Goal: Task Accomplishment & Management: Use online tool/utility

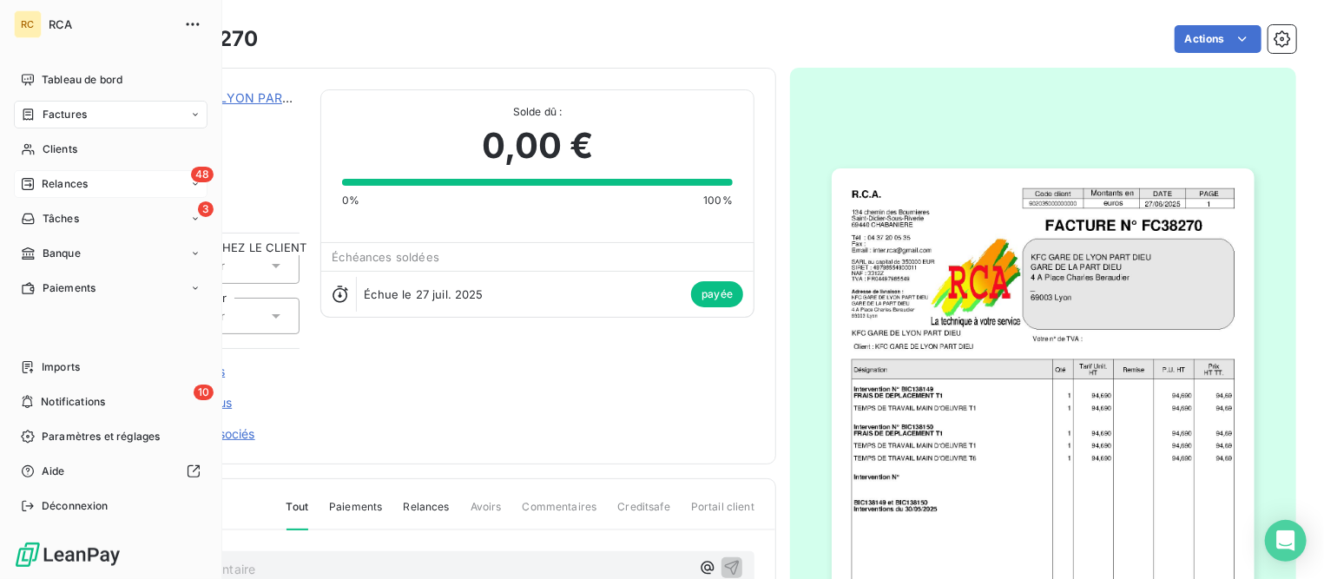
click at [78, 178] on span "Relances" at bounding box center [65, 184] width 46 height 16
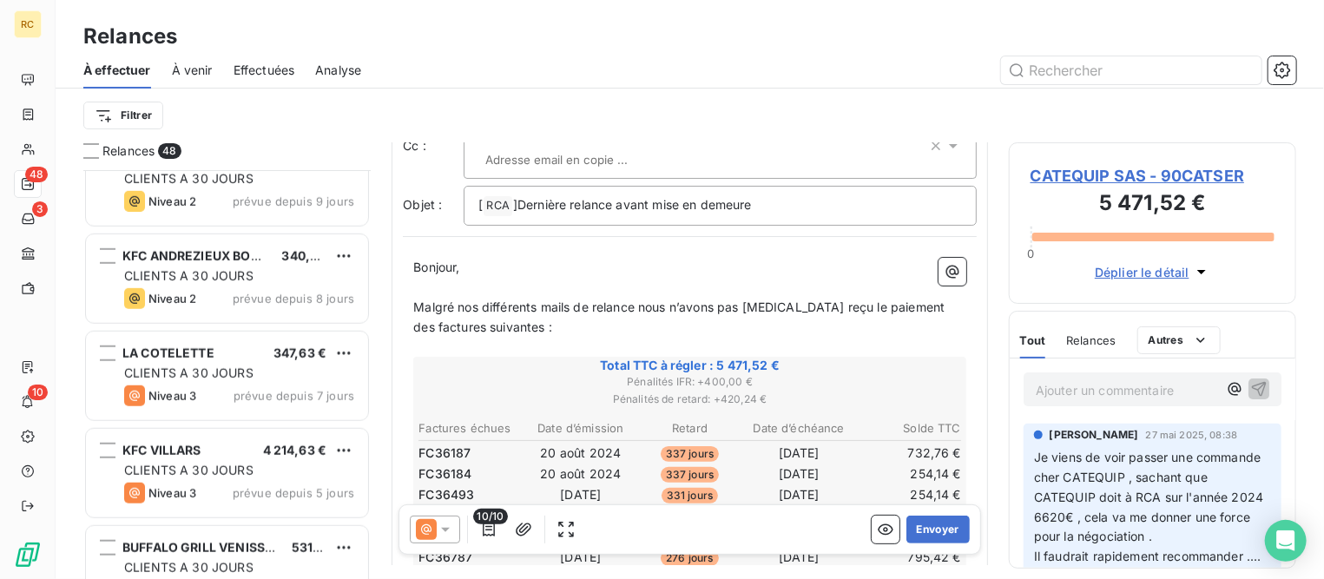
scroll to position [4016, 0]
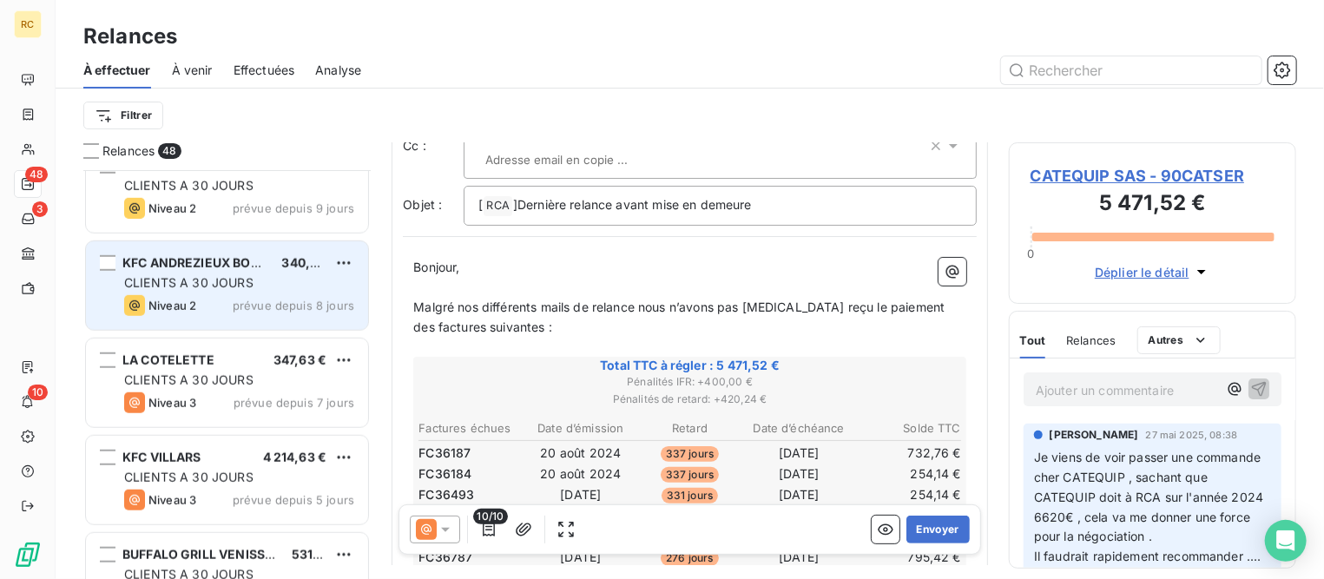
click at [218, 298] on div "Niveau 2 prévue depuis 8 jours" at bounding box center [239, 305] width 230 height 21
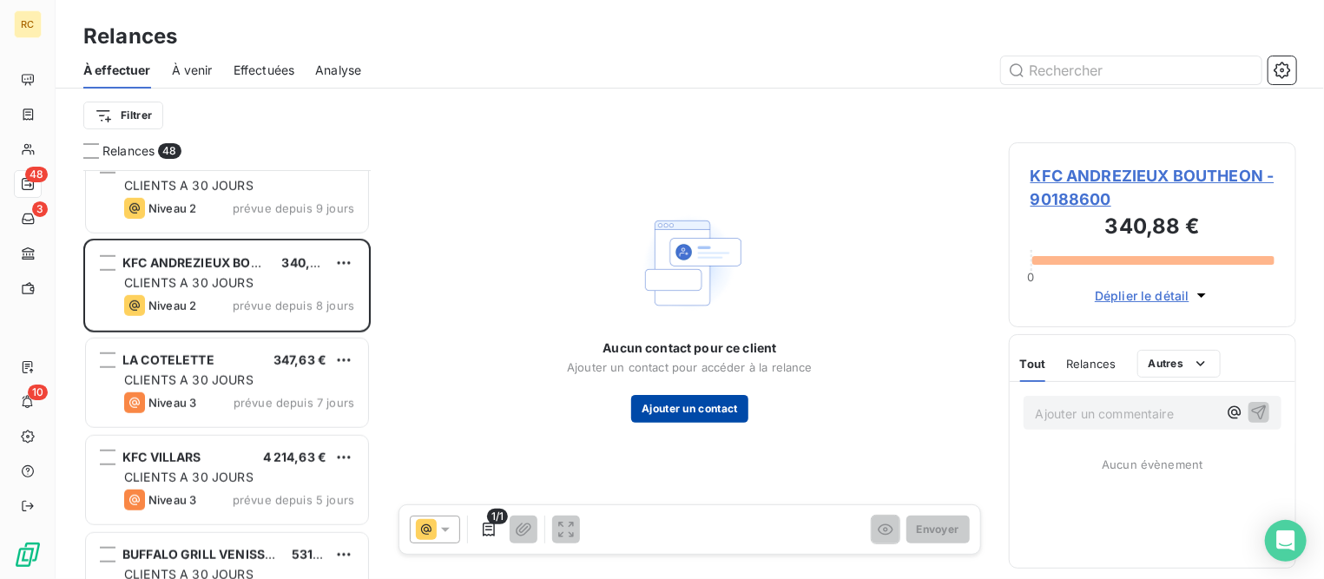
click at [701, 405] on button "Ajouter un contact" at bounding box center [689, 409] width 117 height 28
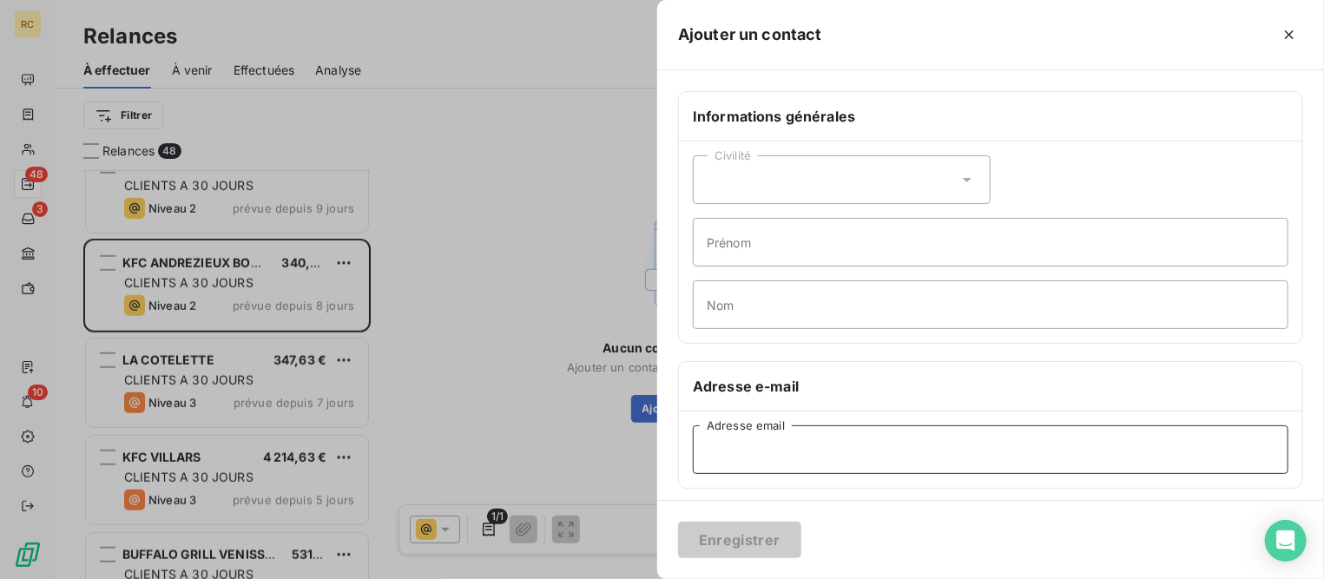
click at [748, 444] on input "Adresse email" at bounding box center [991, 449] width 596 height 49
paste input "[EMAIL_ADDRESS][DOMAIN_NAME]"
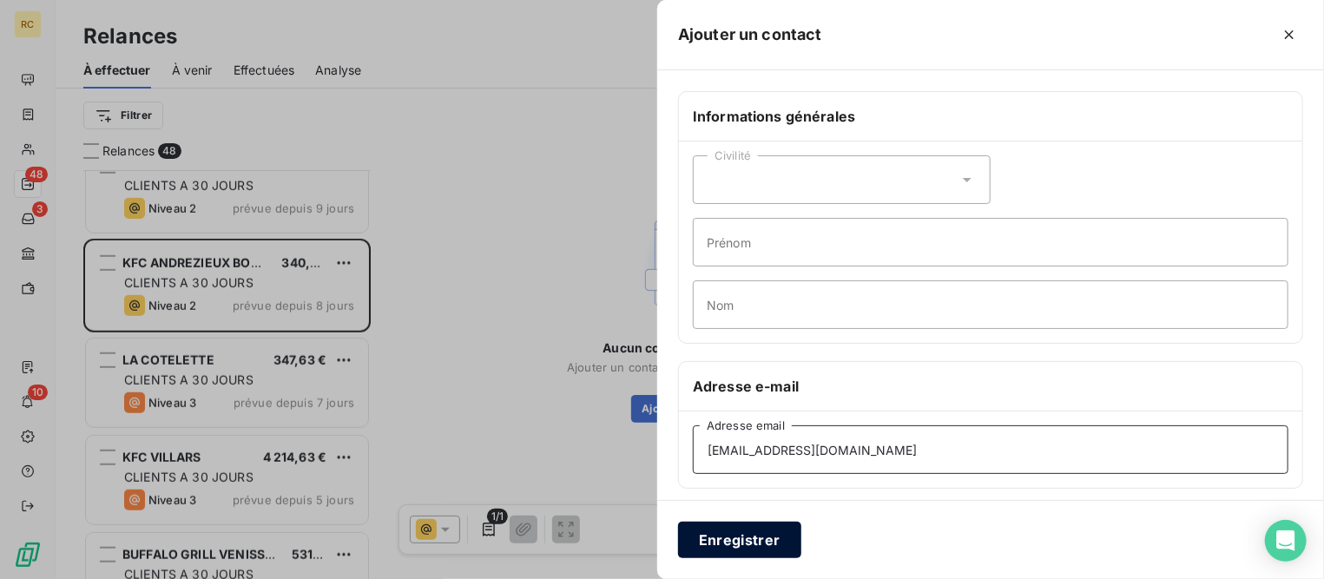
type input "[EMAIL_ADDRESS][DOMAIN_NAME]"
click at [769, 533] on button "Enregistrer" at bounding box center [739, 540] width 123 height 36
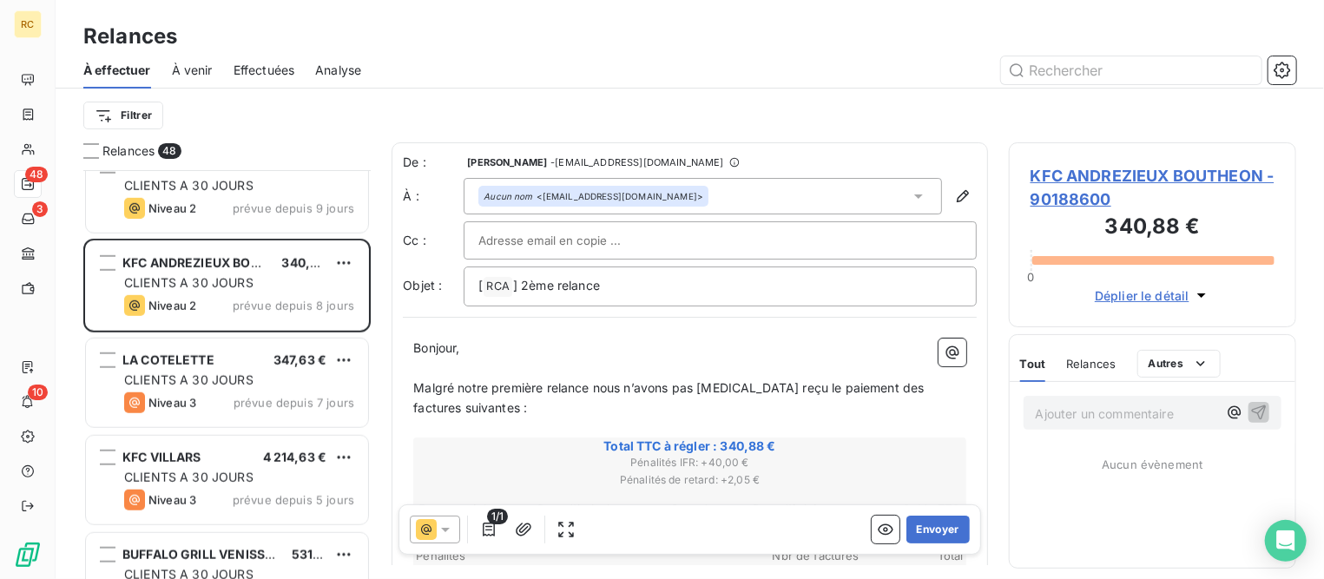
click at [444, 530] on icon at bounding box center [445, 530] width 9 height 4
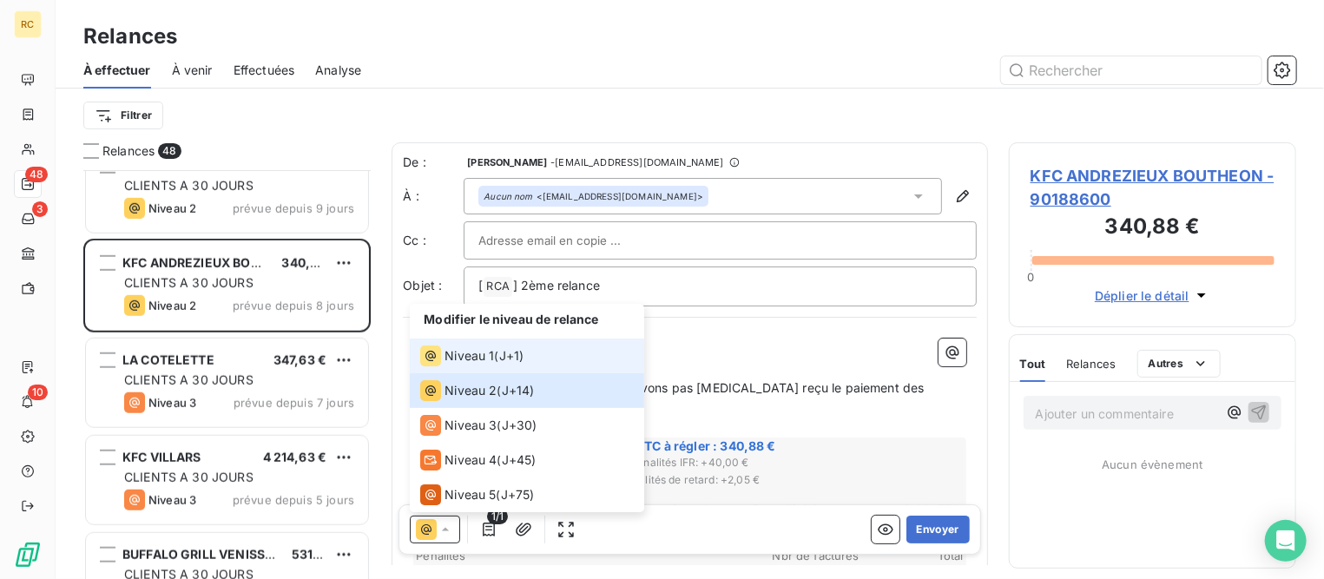
click at [447, 357] on span "Niveau 1" at bounding box center [468, 355] width 49 height 17
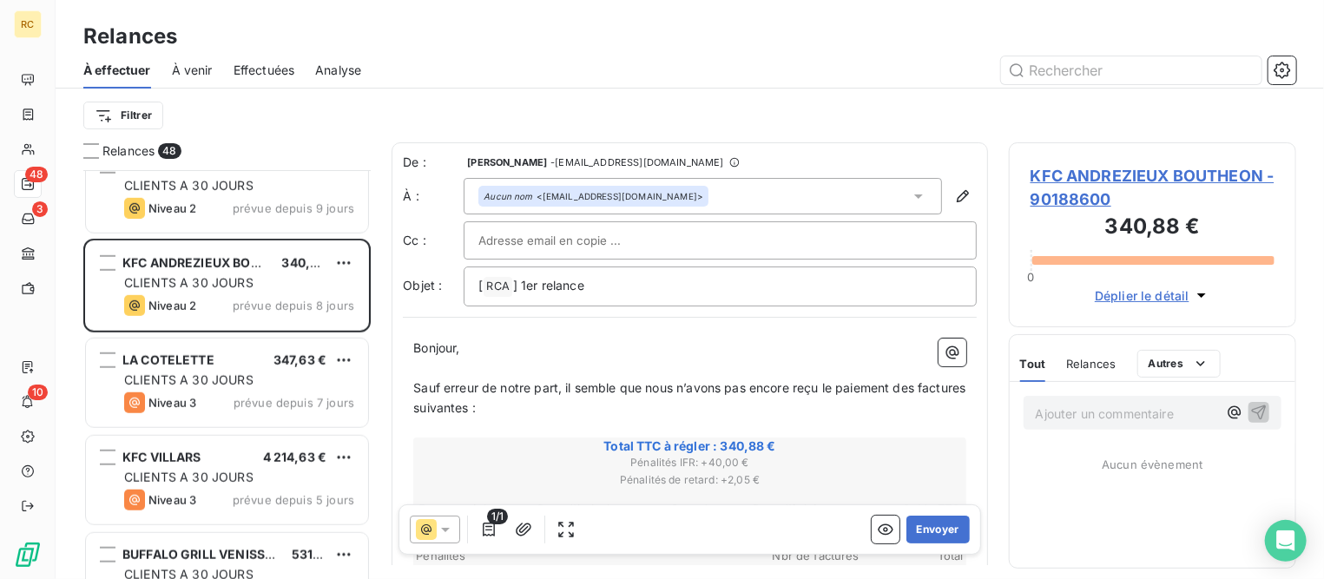
click at [444, 533] on icon at bounding box center [445, 529] width 17 height 17
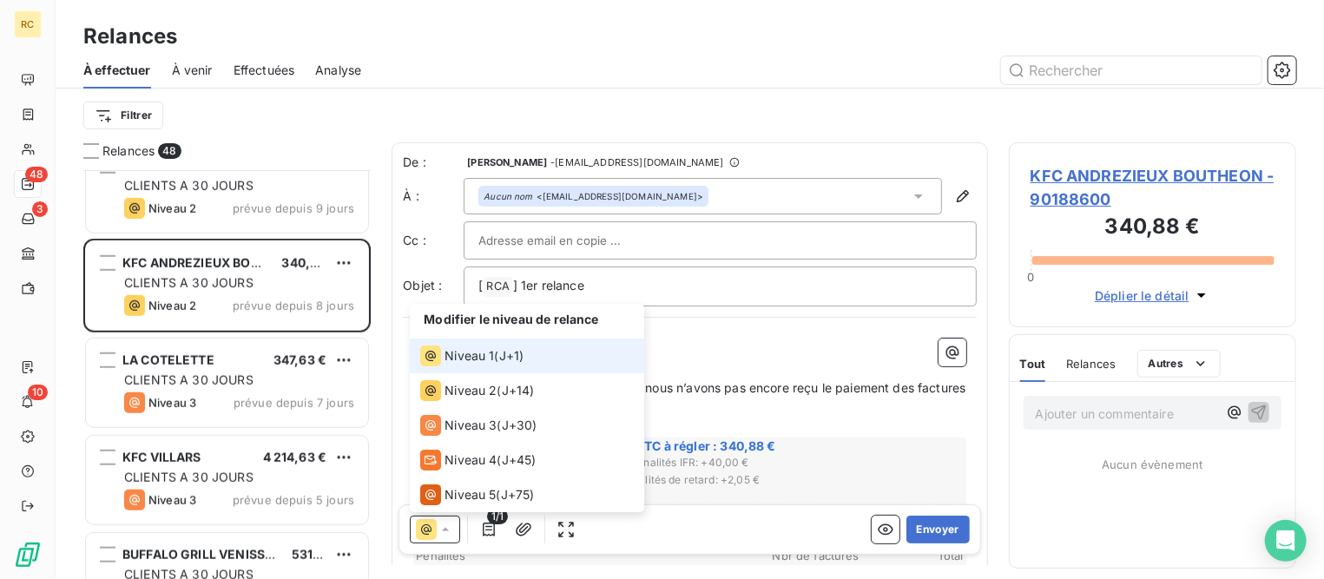
click at [470, 357] on span "Niveau 1" at bounding box center [468, 355] width 49 height 17
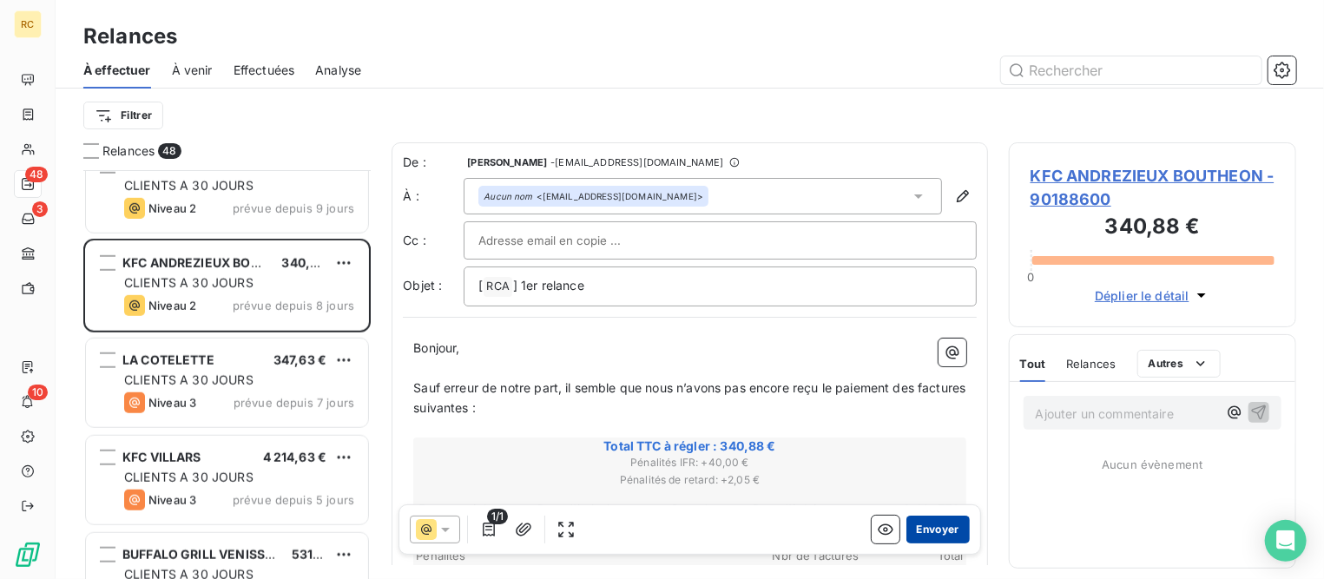
click at [925, 529] on button "Envoyer" at bounding box center [937, 530] width 63 height 28
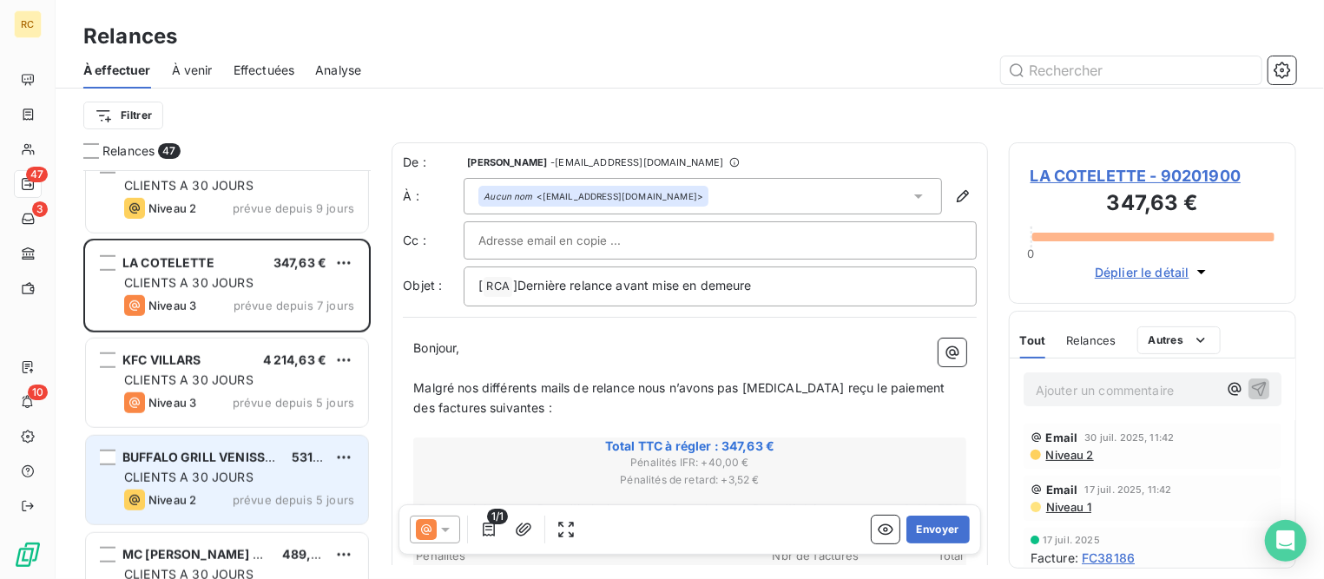
click at [262, 484] on div "CLIENTS A 30 JOURS" at bounding box center [239, 477] width 230 height 17
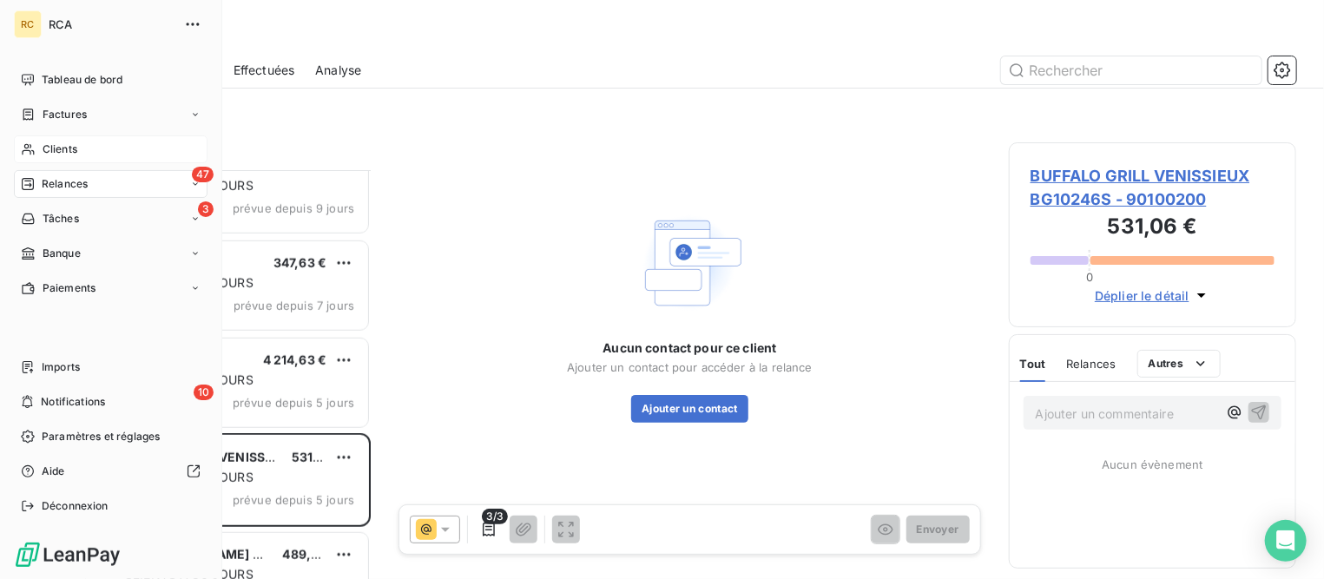
drag, startPoint x: 49, startPoint y: 148, endPoint x: 69, endPoint y: 145, distance: 20.1
click at [49, 148] on span "Clients" at bounding box center [60, 150] width 35 height 16
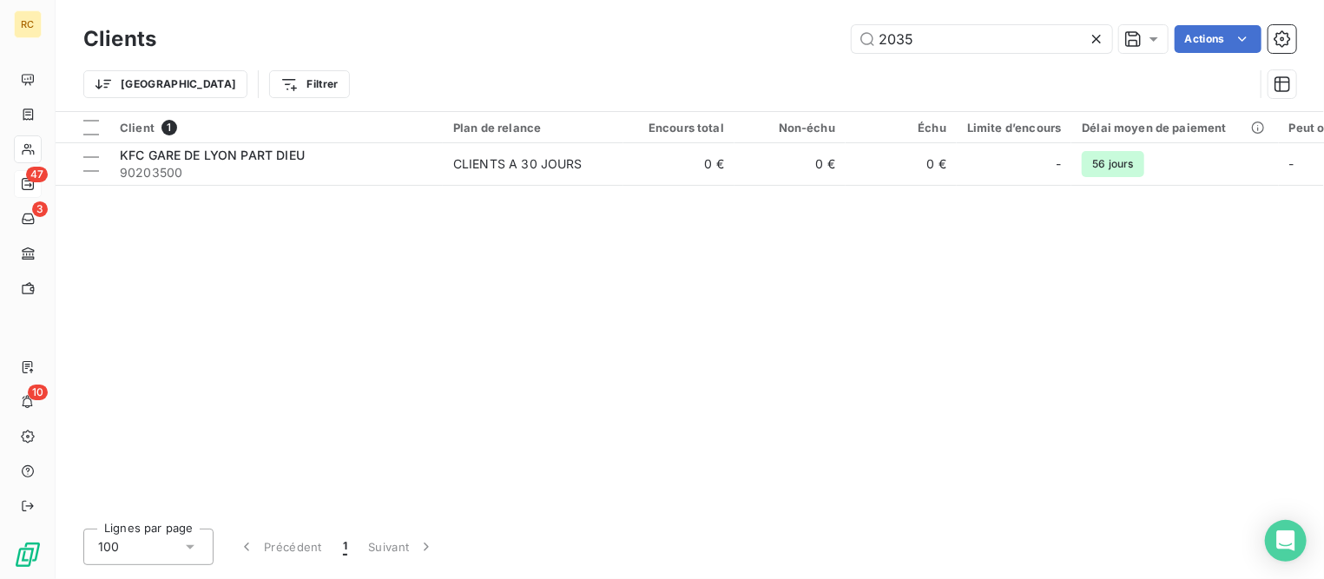
drag, startPoint x: 826, startPoint y: 30, endPoint x: 689, endPoint y: 30, distance: 136.3
click at [689, 30] on div "2035 Actions" at bounding box center [736, 39] width 1119 height 28
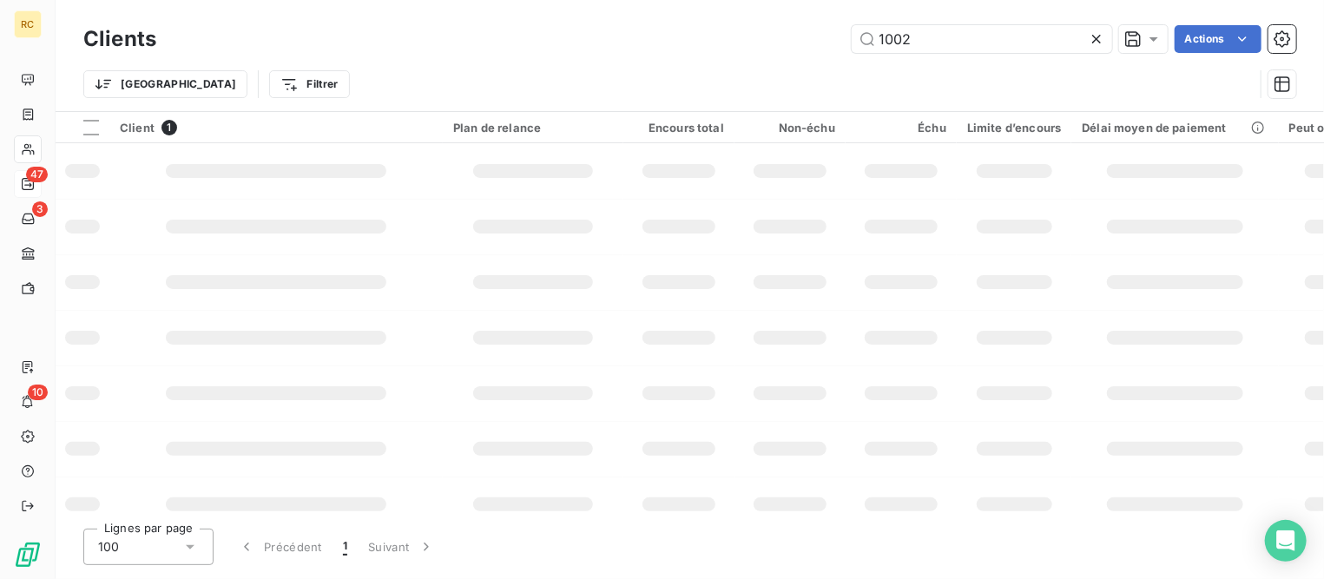
type input "1002"
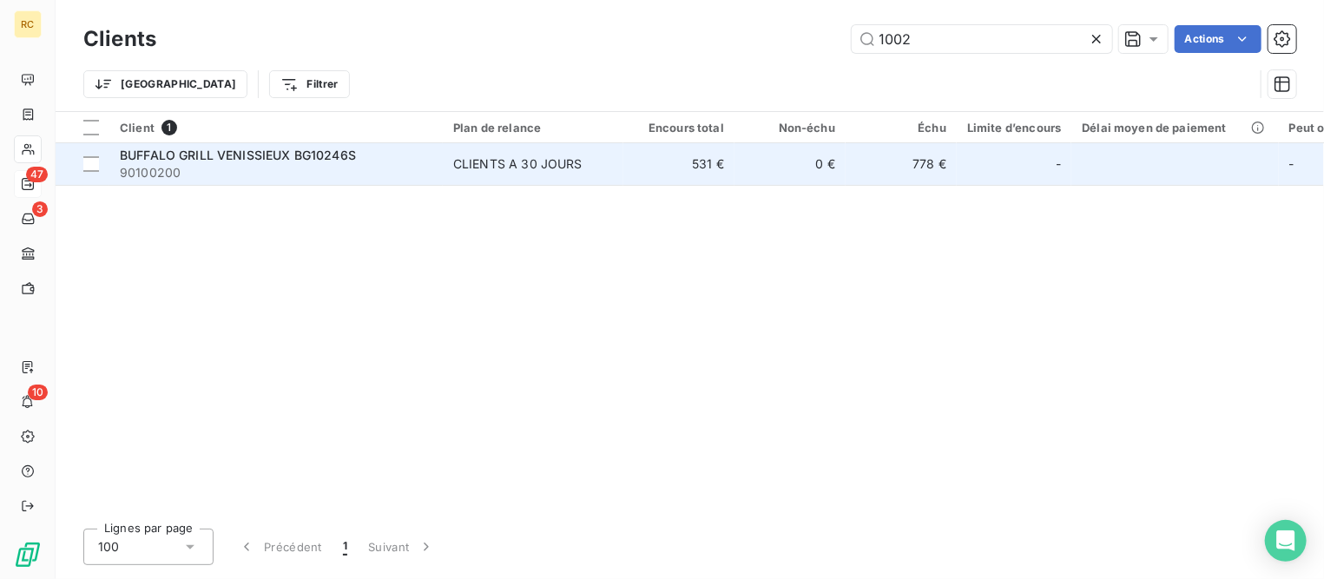
click at [286, 168] on span "90100200" at bounding box center [276, 172] width 313 height 17
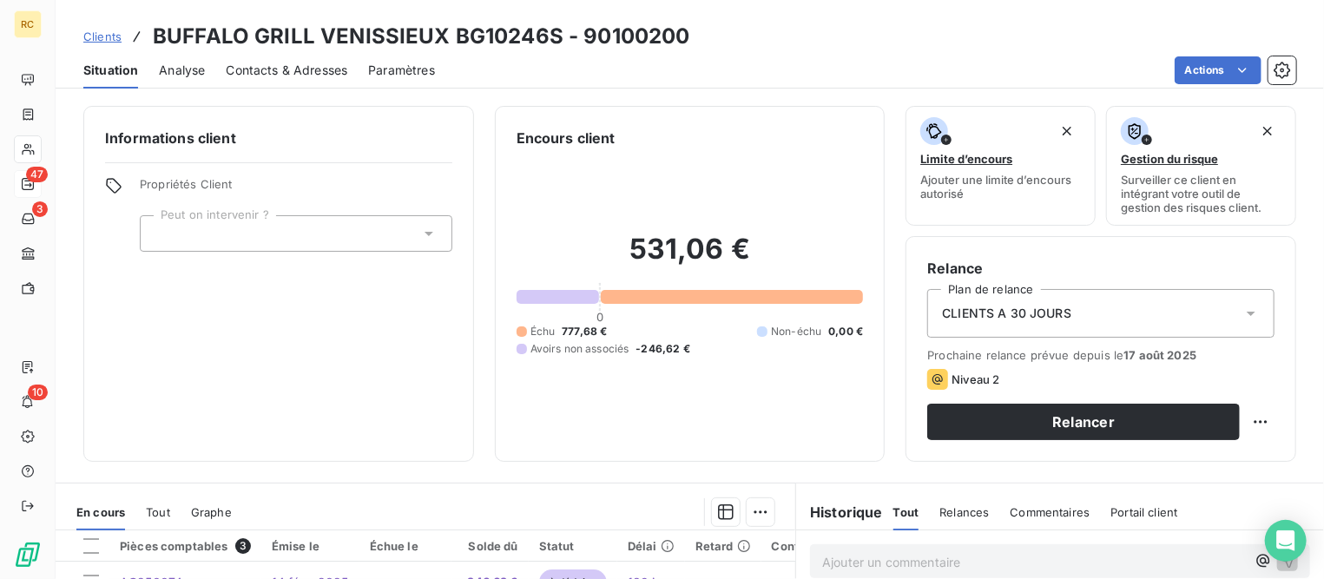
click at [303, 58] on div "Contacts & Adresses" at bounding box center [287, 70] width 122 height 36
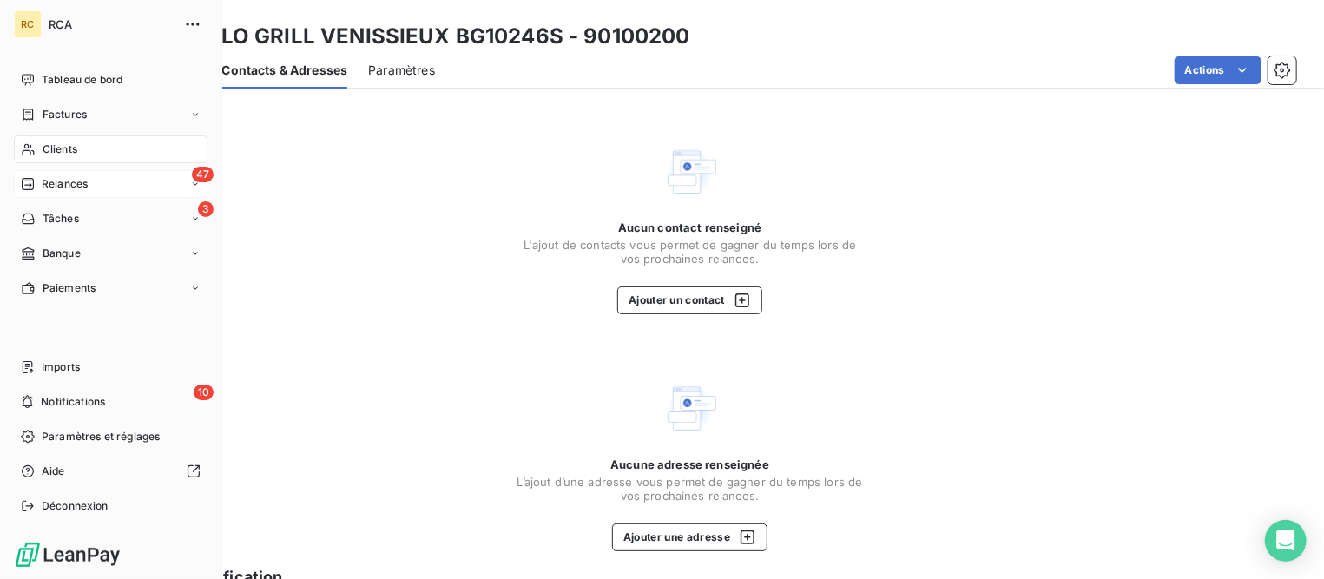
click at [61, 182] on span "Relances" at bounding box center [65, 184] width 46 height 16
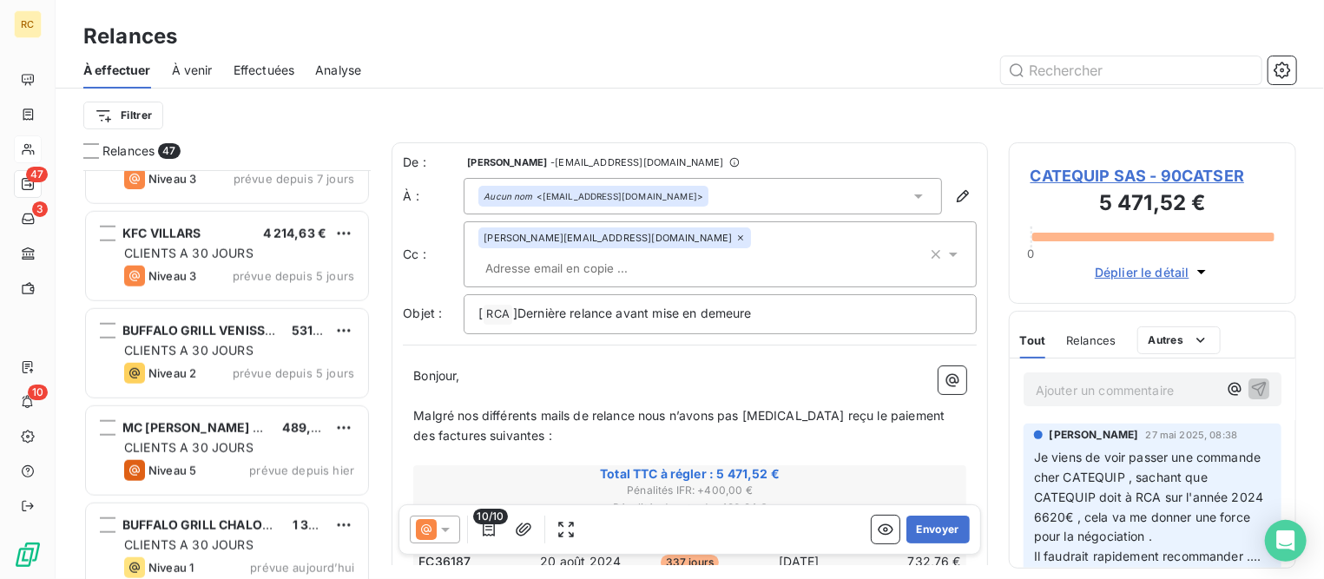
scroll to position [4162, 0]
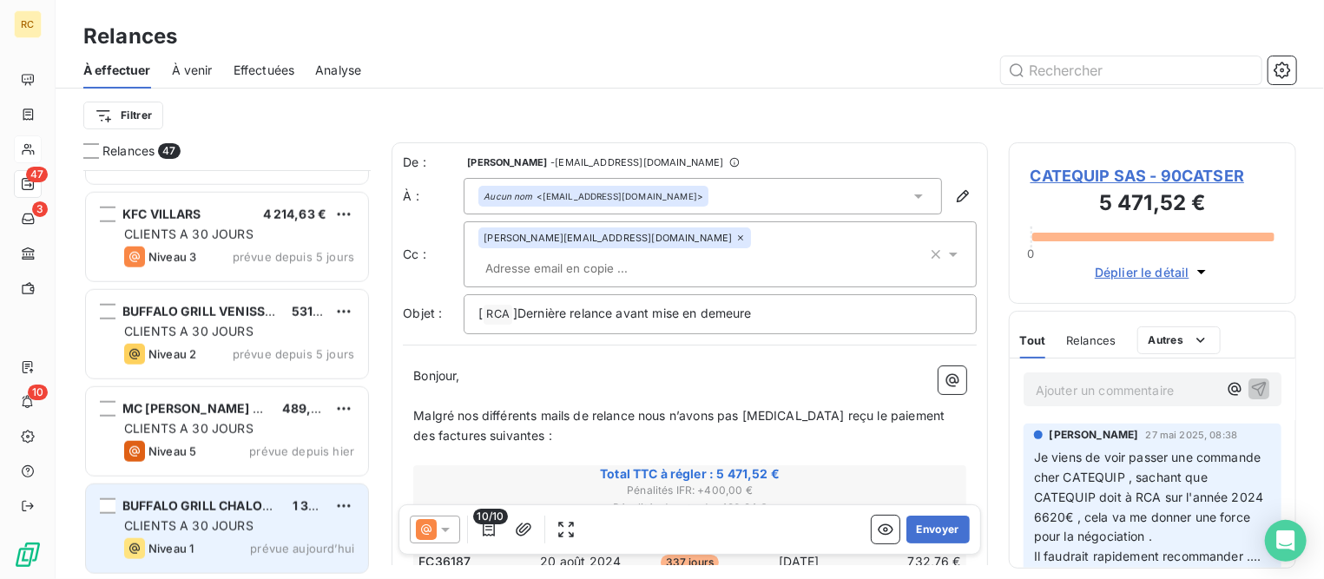
click at [283, 513] on div "BUFFALO GRILL CHALON SUR SAONE BG10101S 1 398,74 € CLIENTS A 30 JOURS Niveau 1 …" at bounding box center [227, 528] width 282 height 89
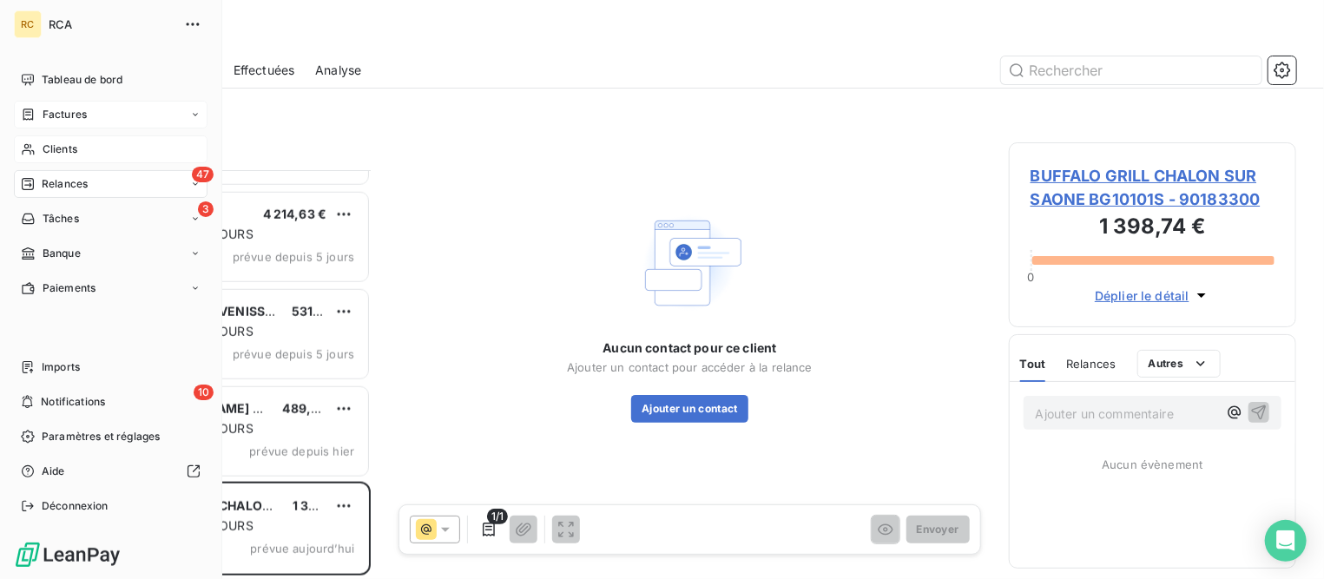
click at [56, 122] on span "Factures" at bounding box center [65, 115] width 44 height 16
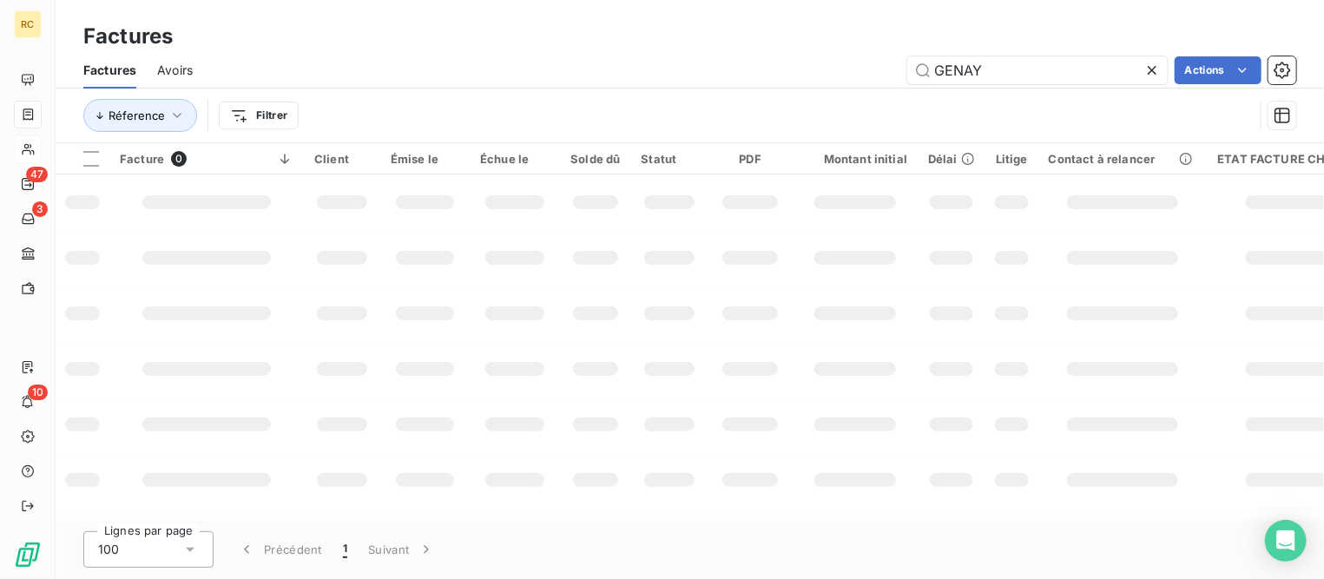
drag, startPoint x: 1005, startPoint y: 62, endPoint x: 834, endPoint y: 48, distance: 171.6
click at [834, 48] on div "Factures Factures Avoirs GENAY Actions Réference Filtrer" at bounding box center [690, 71] width 1268 height 143
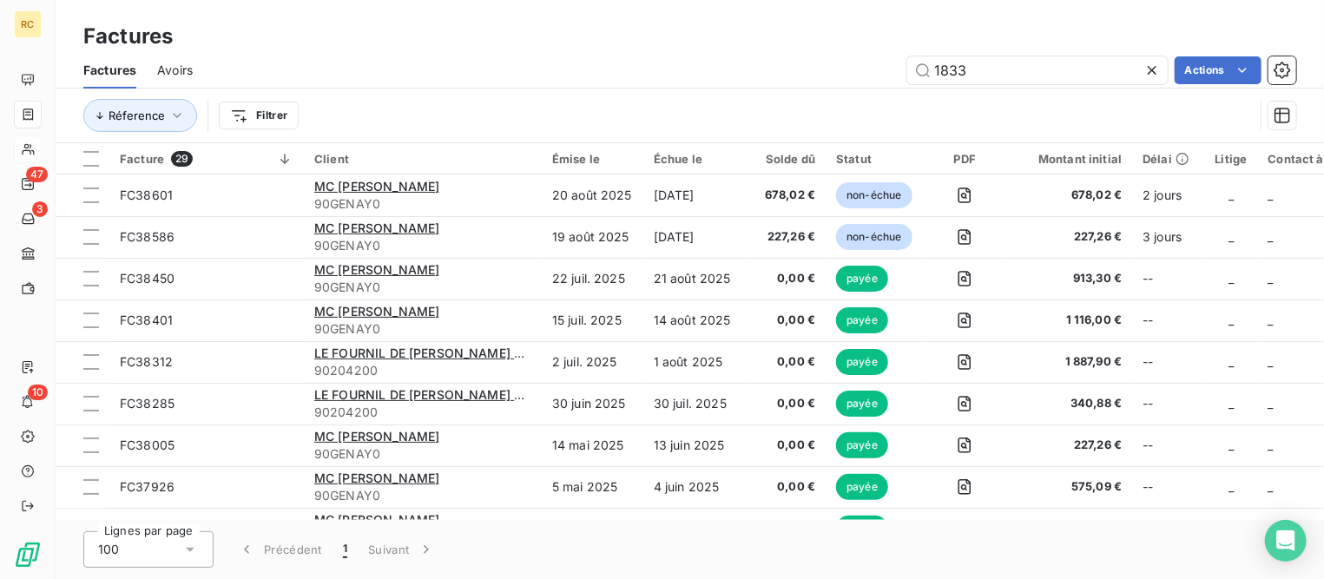
type input "1833"
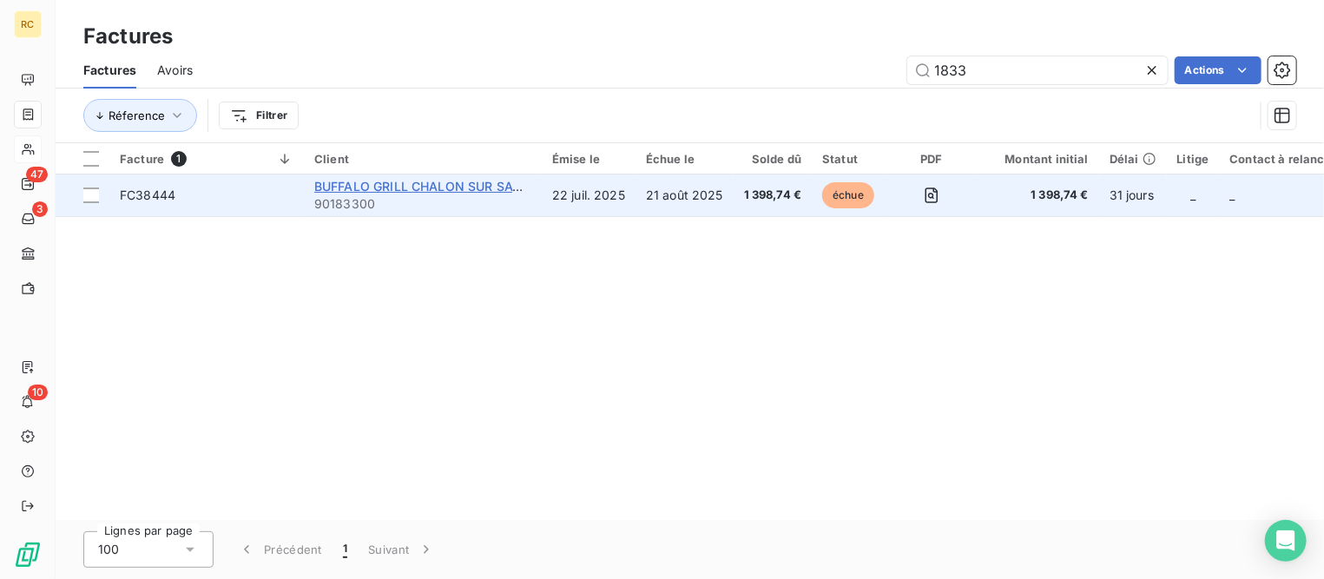
click at [382, 182] on span "BUFFALO GRILL CHALON SUR SAONE BG10101S" at bounding box center [456, 186] width 285 height 15
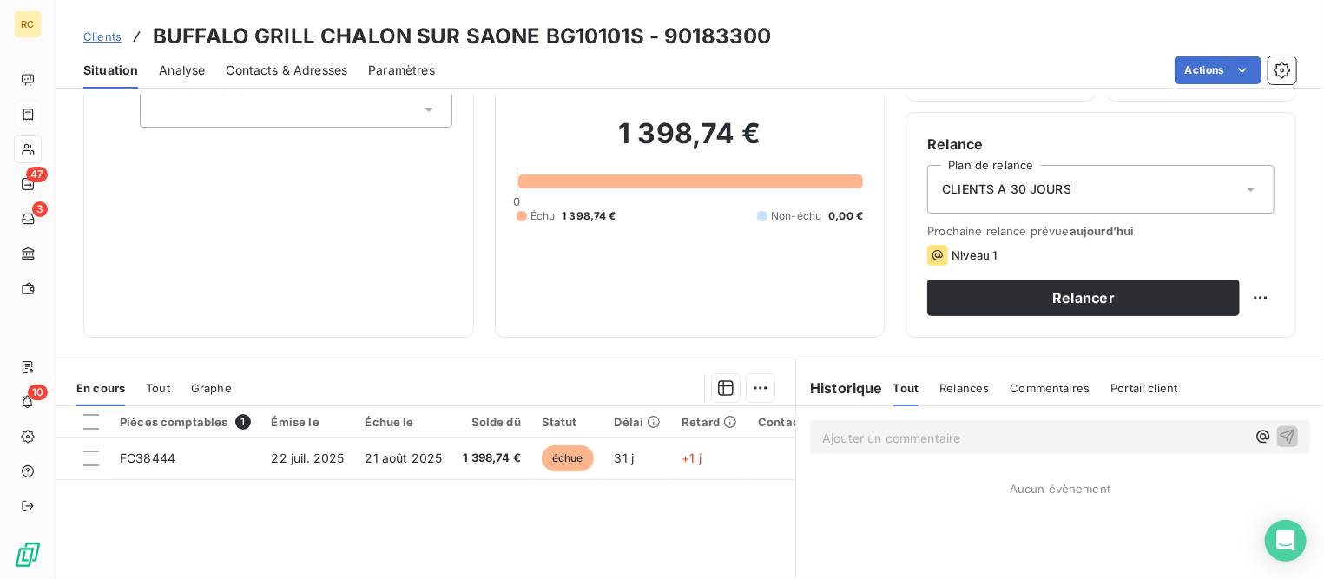
scroll to position [337, 0]
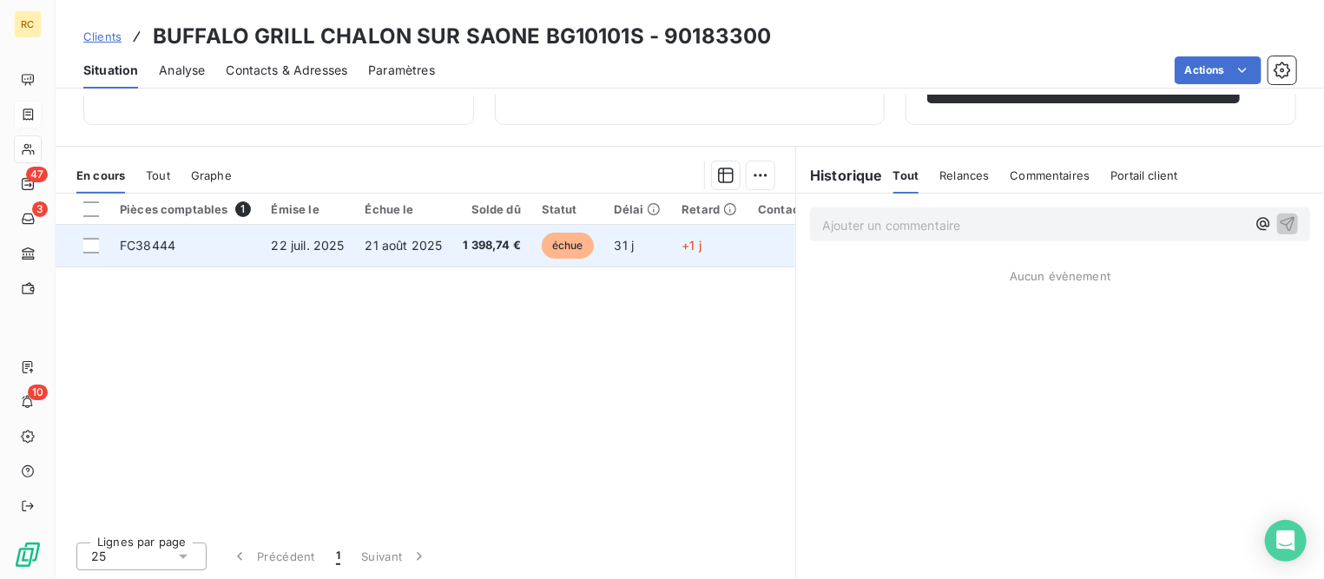
click at [345, 228] on td "22 juil. 2025" at bounding box center [308, 246] width 94 height 42
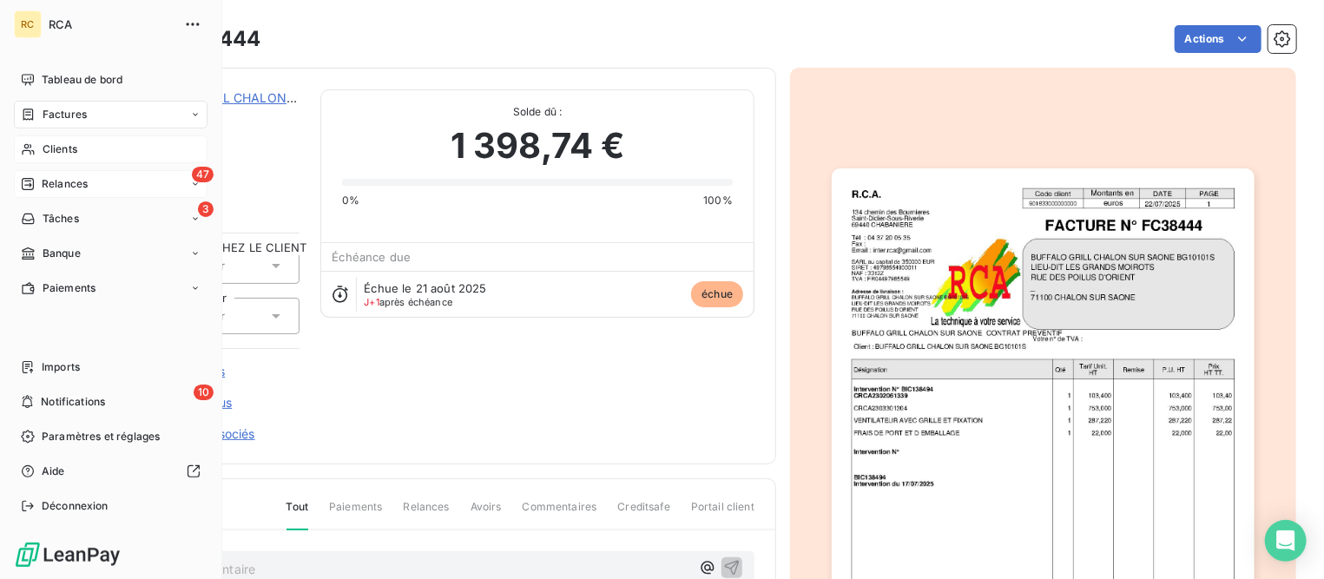
click at [60, 183] on span "Relances" at bounding box center [65, 184] width 46 height 16
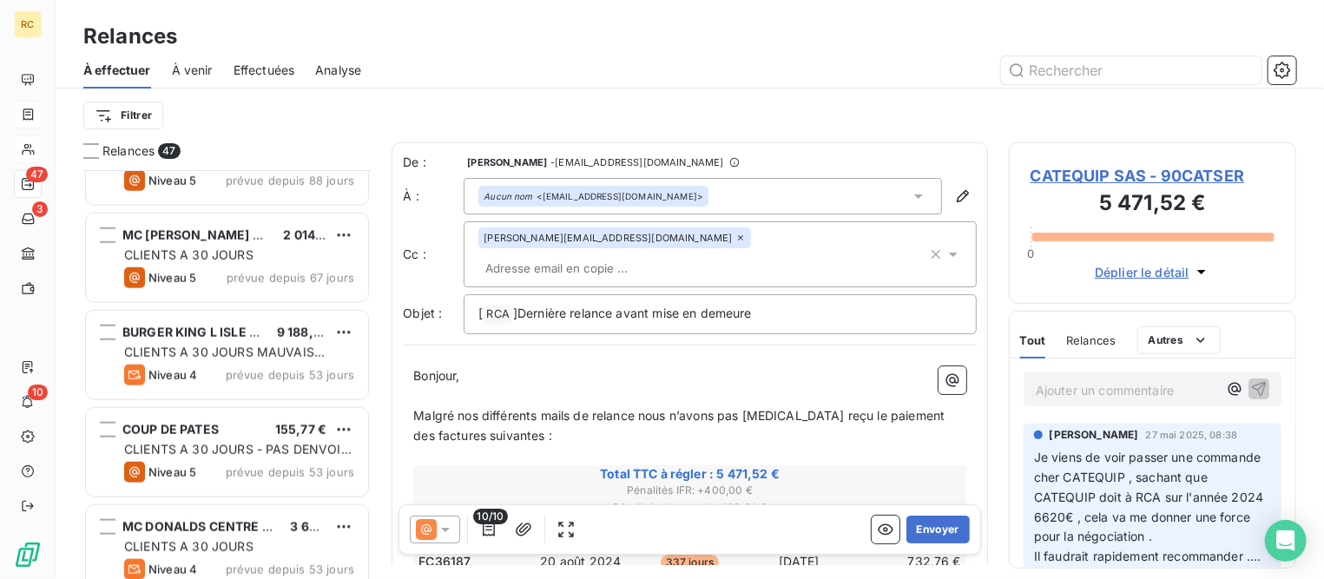
scroll to position [978, 0]
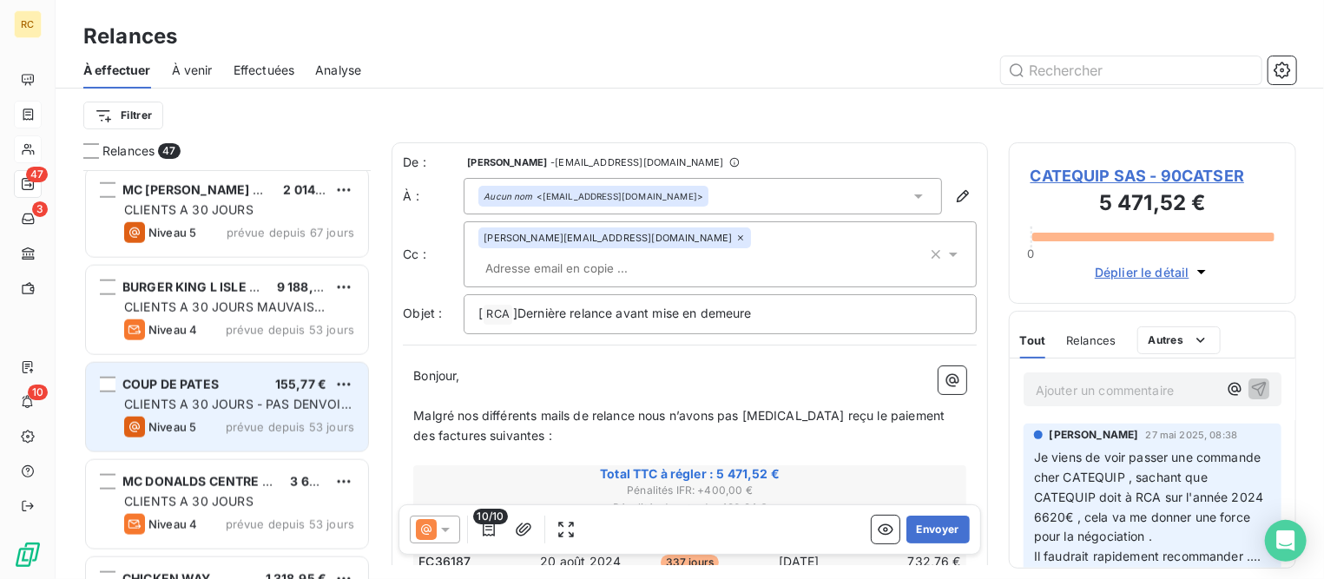
click at [243, 411] on span "CLIENTS A 30 JOURS - PAS DENVOIE DE 1ERE FACTURE" at bounding box center [237, 413] width 227 height 32
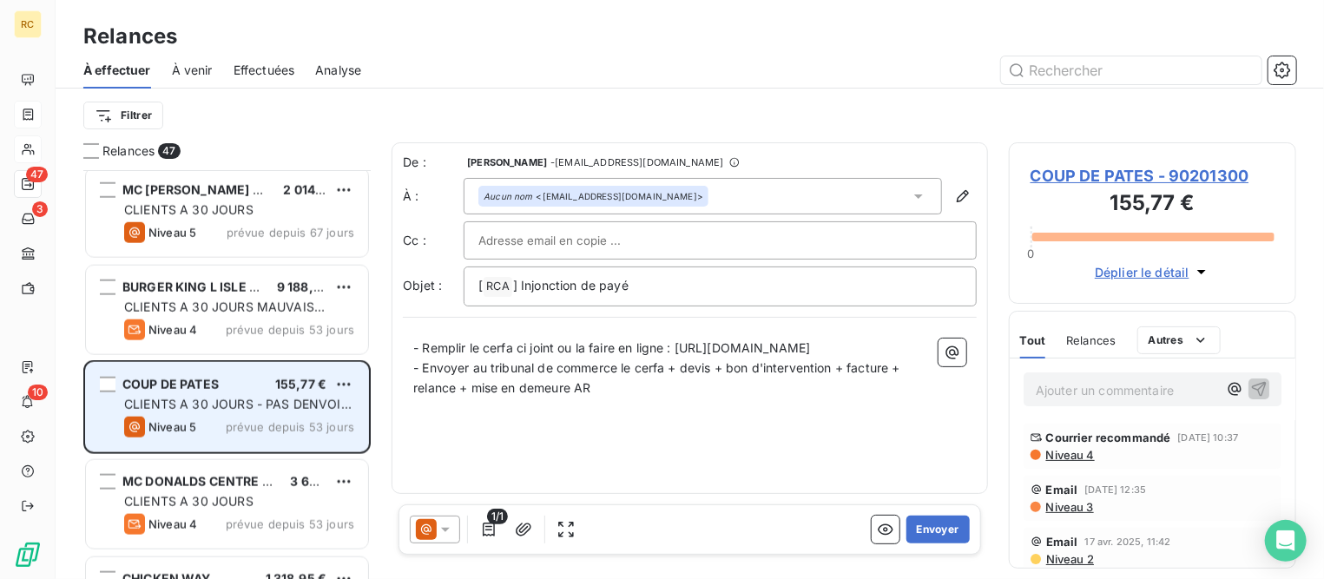
click at [320, 397] on span "CLIENTS A 30 JOURS - PAS DENVOIE DE 1ERE FACTURE" at bounding box center [237, 413] width 227 height 32
click at [313, 398] on span "CLIENTS A 30 JOURS - PAS DENVOIE DE 1ERE FACTURE" at bounding box center [237, 413] width 227 height 32
click at [329, 417] on div "Niveau 5 prévue depuis 53 jours" at bounding box center [239, 427] width 230 height 21
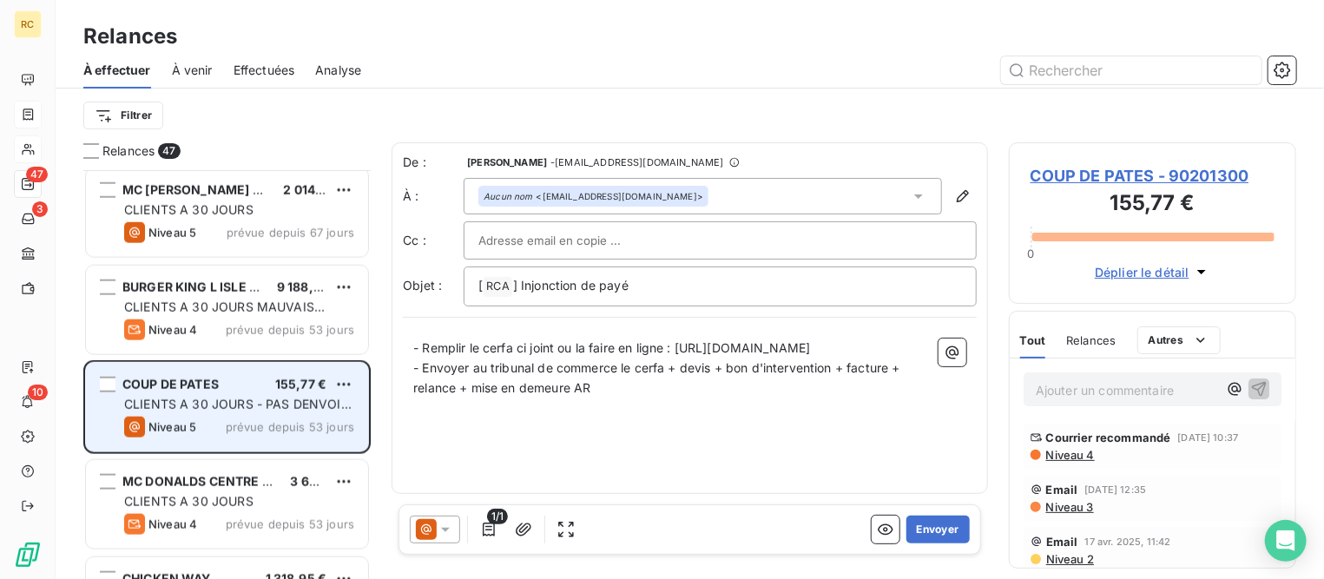
click at [326, 404] on span "CLIENTS A 30 JOURS - PAS DENVOIE DE 1ERE FACTURE" at bounding box center [237, 413] width 227 height 32
click at [326, 403] on span "CLIENTS A 30 JOURS - PAS DENVOIE DE 1ERE FACTURE" at bounding box center [237, 413] width 227 height 32
click at [328, 403] on span "CLIENTS A 30 JOURS - PAS DENVOIE DE 1ERE FACTURE" at bounding box center [237, 413] width 227 height 32
click at [342, 405] on span "CLIENTS A 30 JOURS - PAS DENVOIE DE 1ERE FACTURE" at bounding box center [237, 413] width 227 height 32
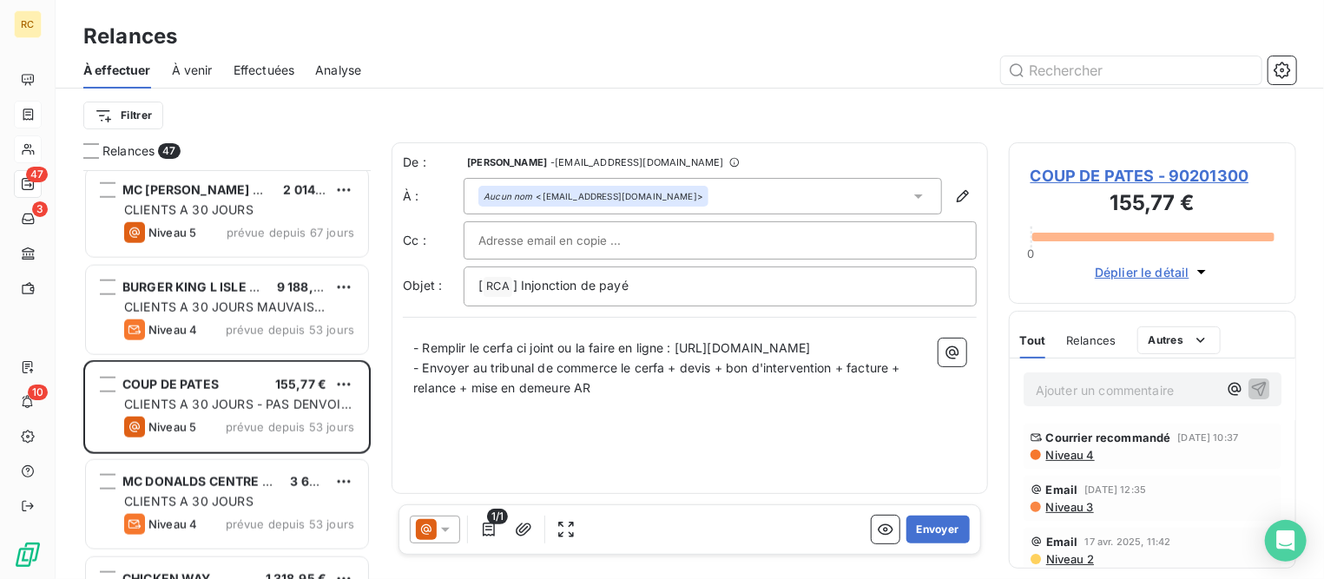
click at [1062, 462] on span "Niveau 4" at bounding box center [1069, 455] width 50 height 14
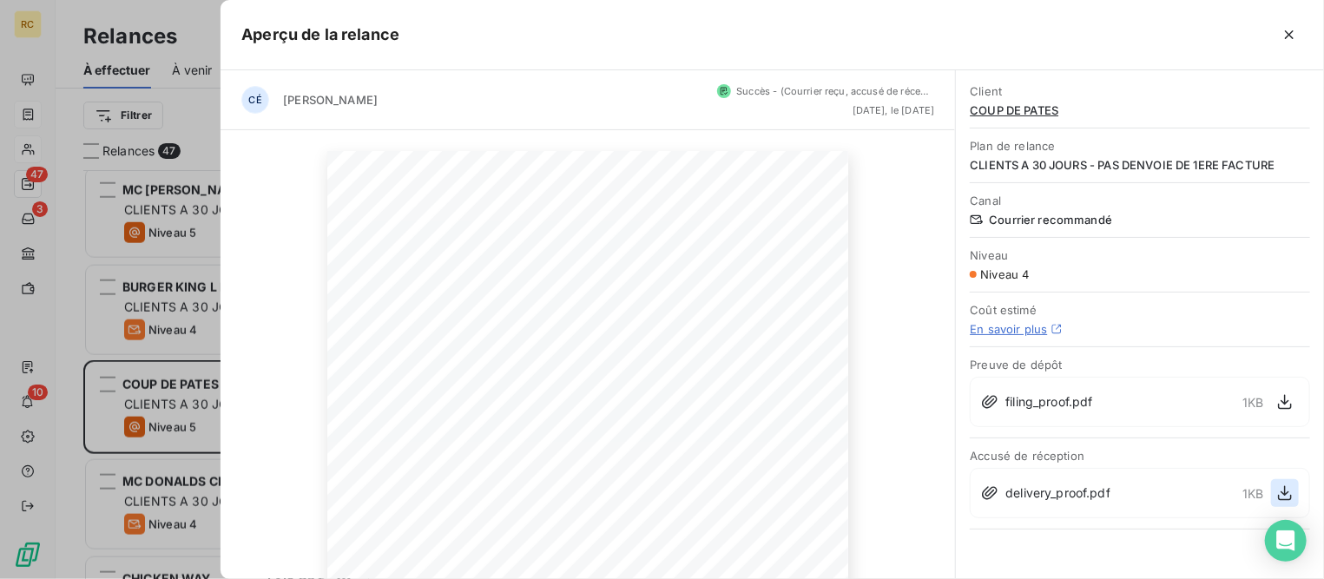
click at [1279, 491] on icon "button" at bounding box center [1284, 492] width 17 height 17
click at [1285, 29] on icon "button" at bounding box center [1289, 34] width 17 height 17
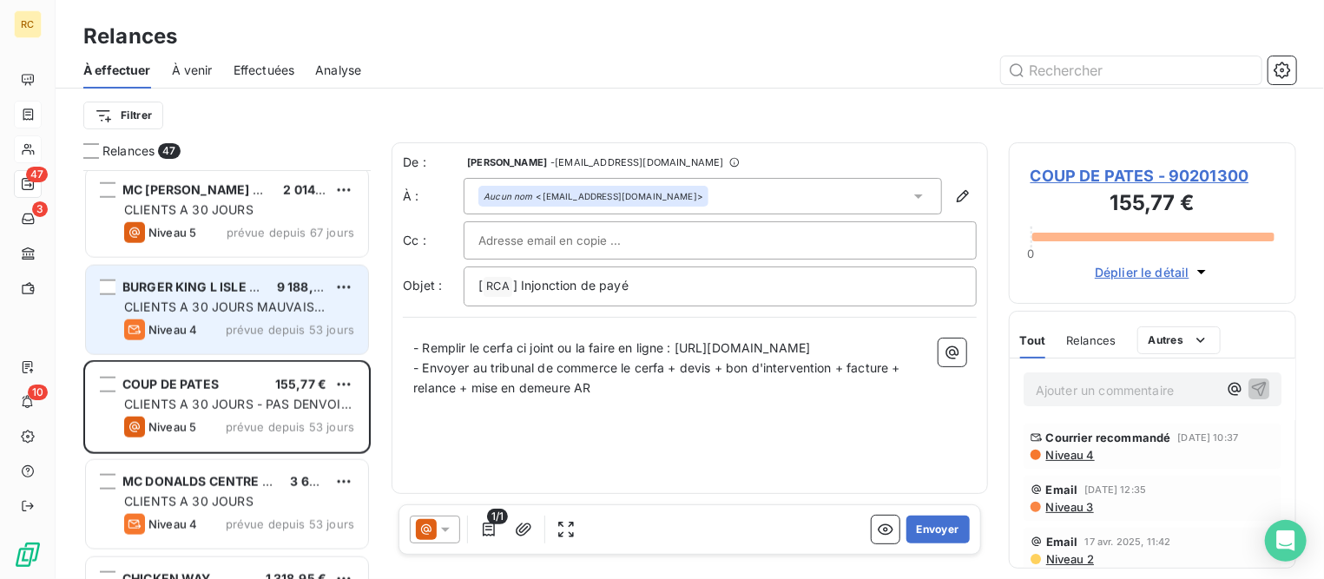
scroll to position [1085, 0]
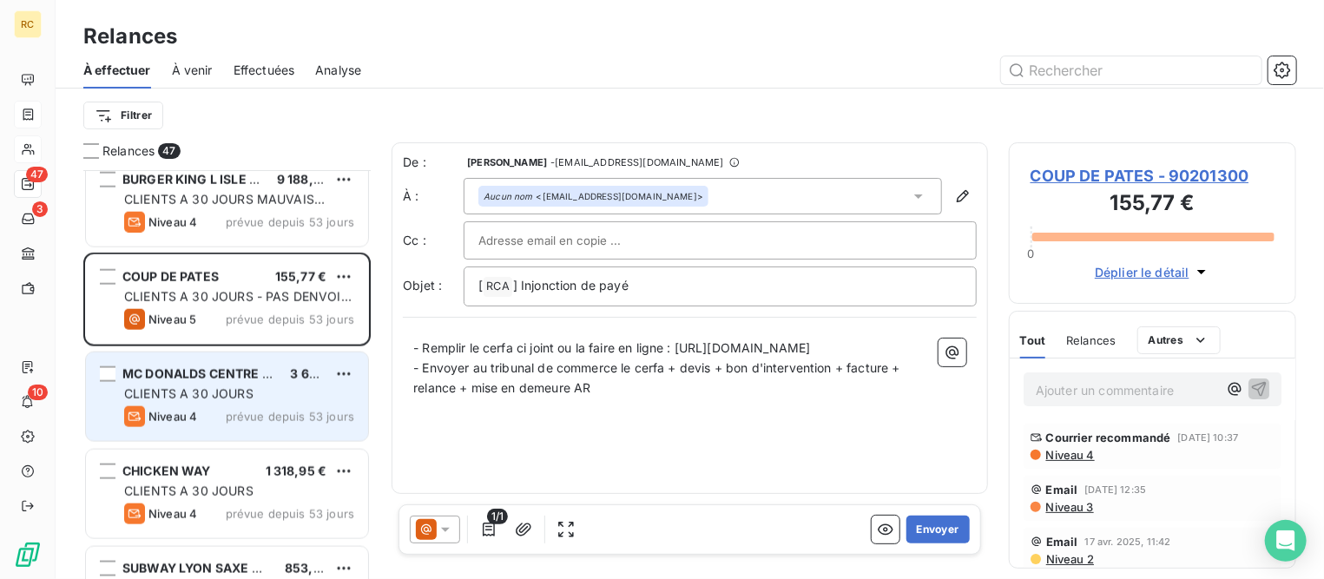
click at [225, 386] on span "CLIENTS A 30 JOURS" at bounding box center [188, 393] width 129 height 15
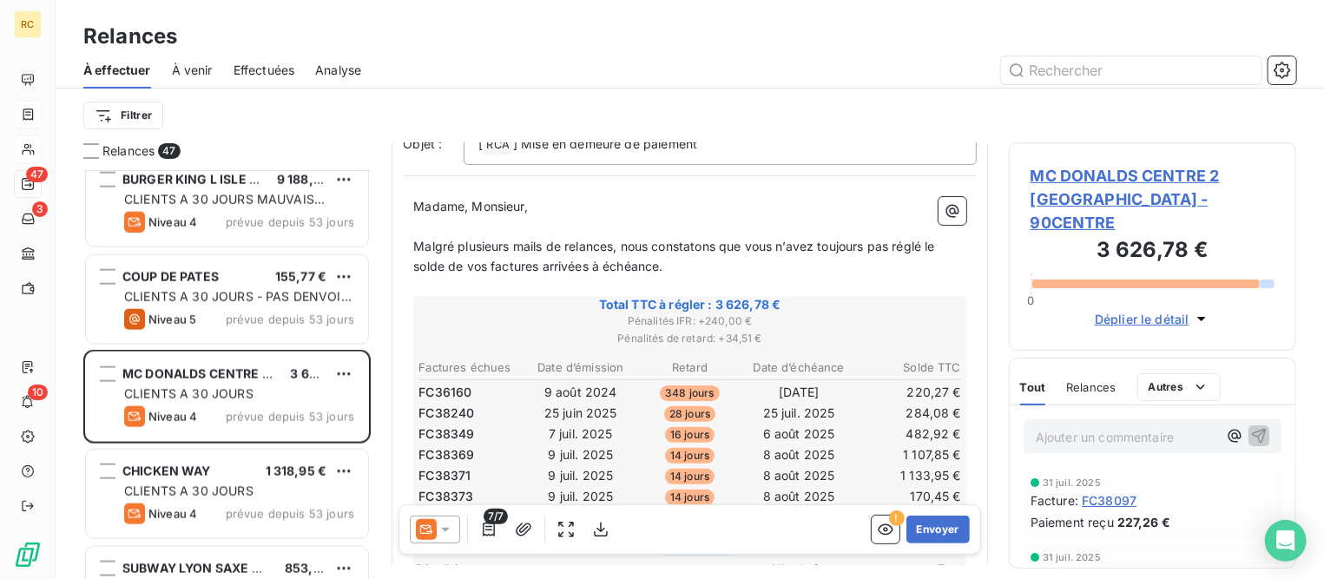
scroll to position [217, 0]
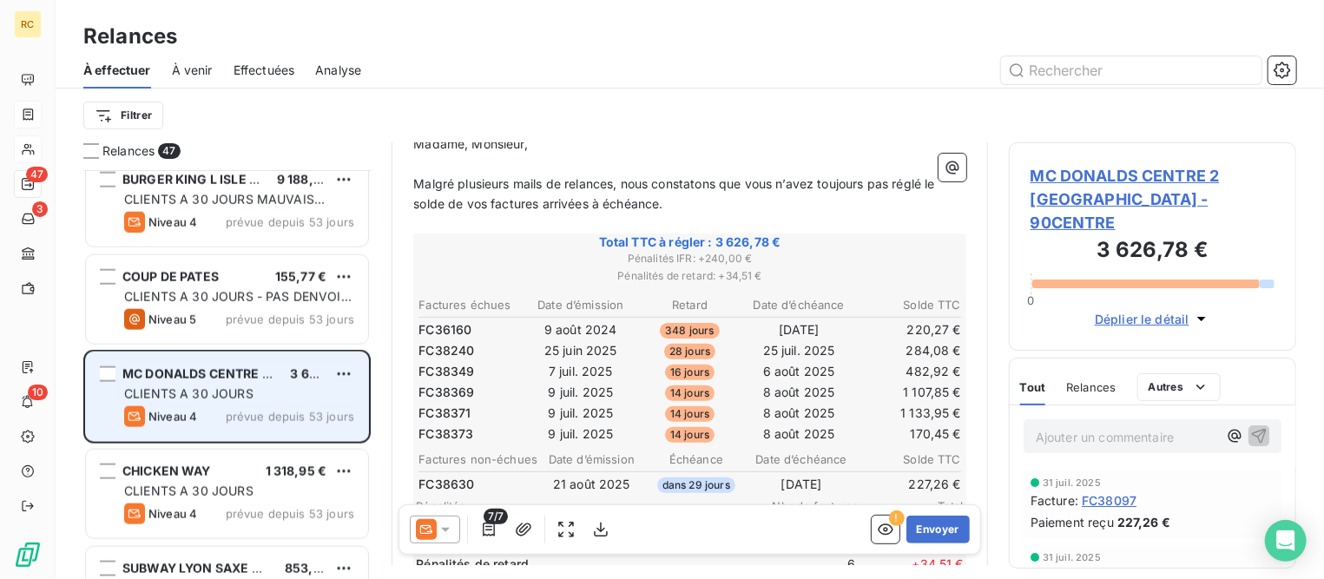
click at [335, 413] on span "prévue depuis 53 jours" at bounding box center [290, 417] width 128 height 14
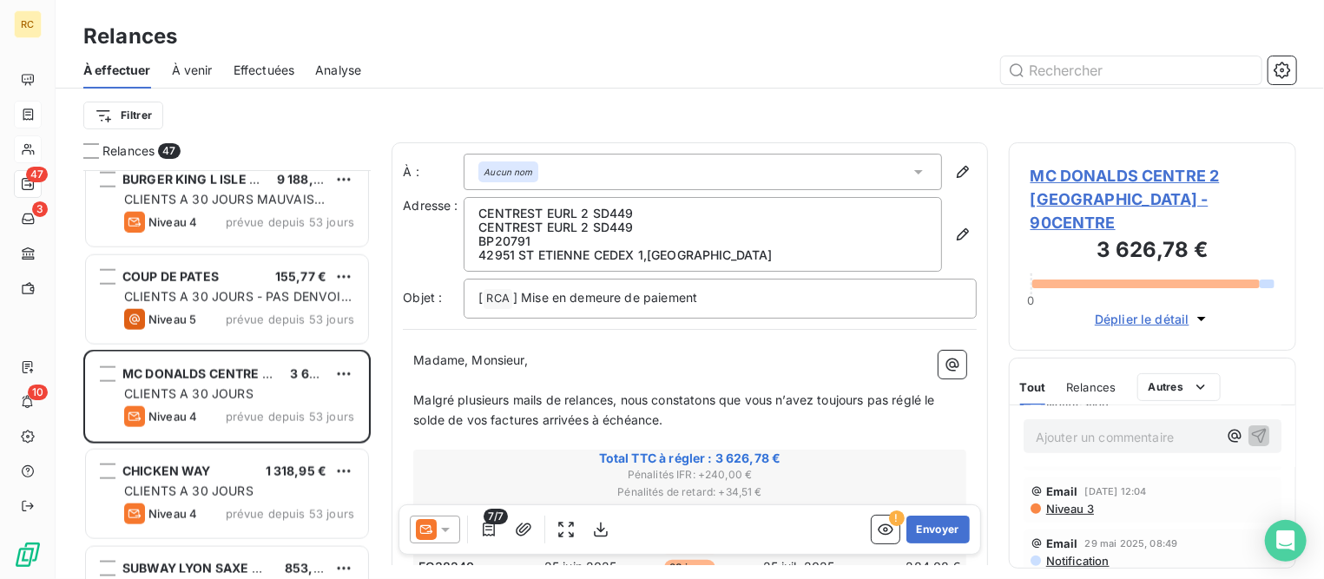
scroll to position [326, 0]
click at [1064, 550] on span "Niveau 3" at bounding box center [1068, 557] width 49 height 14
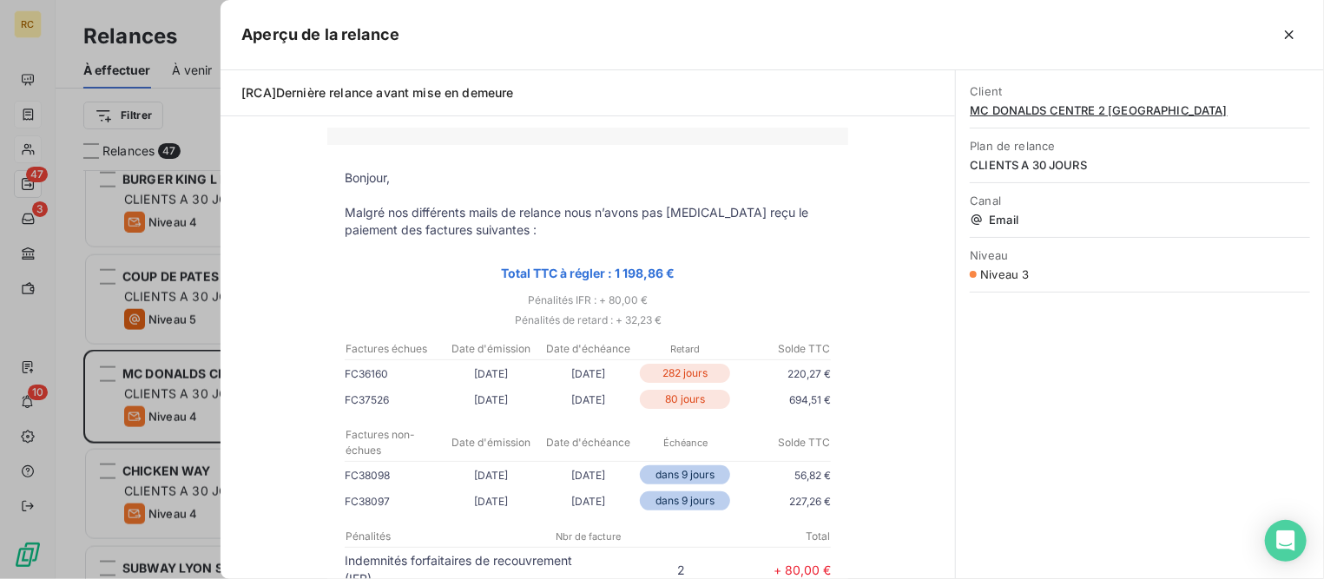
scroll to position [0, 0]
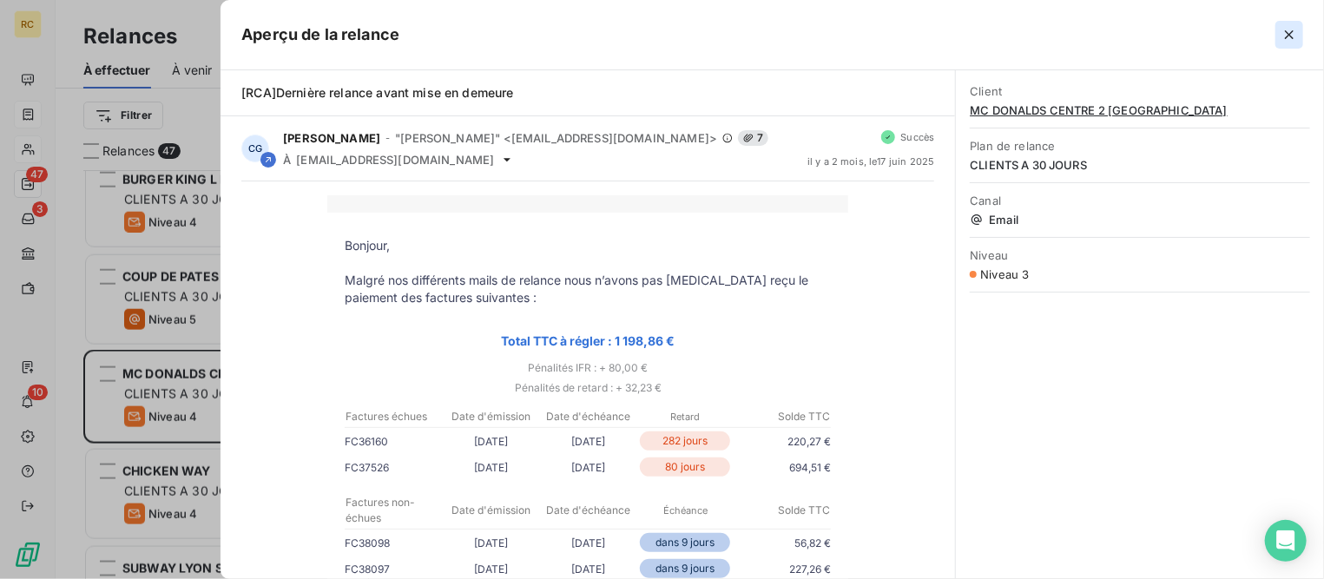
click at [1286, 37] on icon "button" at bounding box center [1289, 34] width 9 height 9
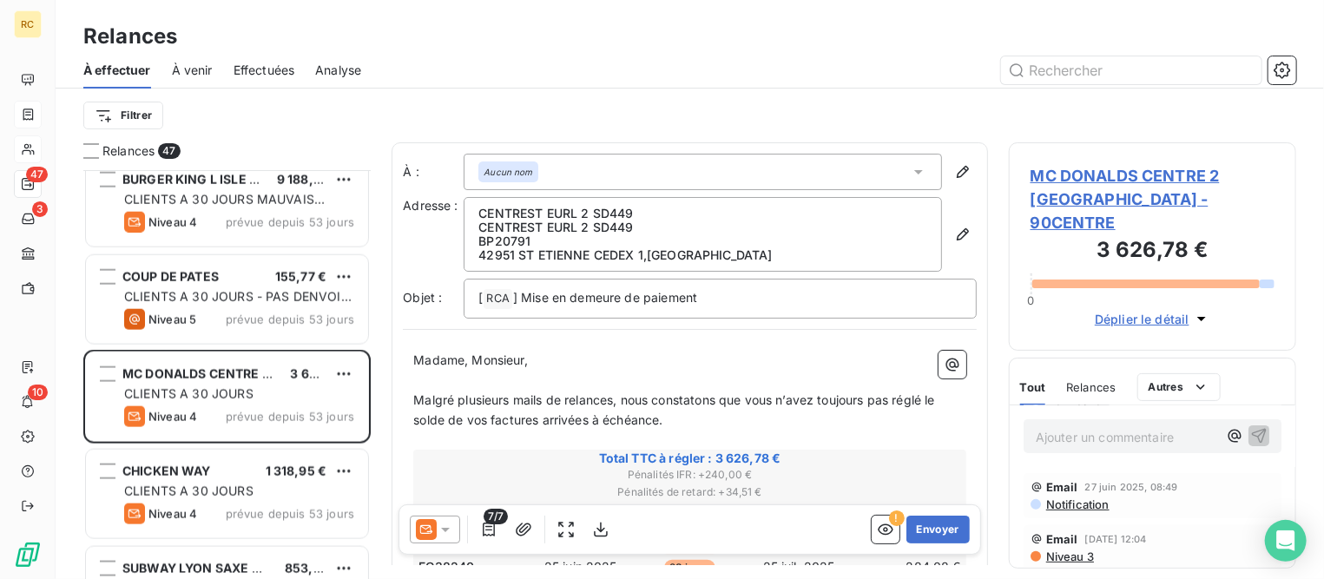
click at [449, 529] on icon at bounding box center [445, 529] width 17 height 17
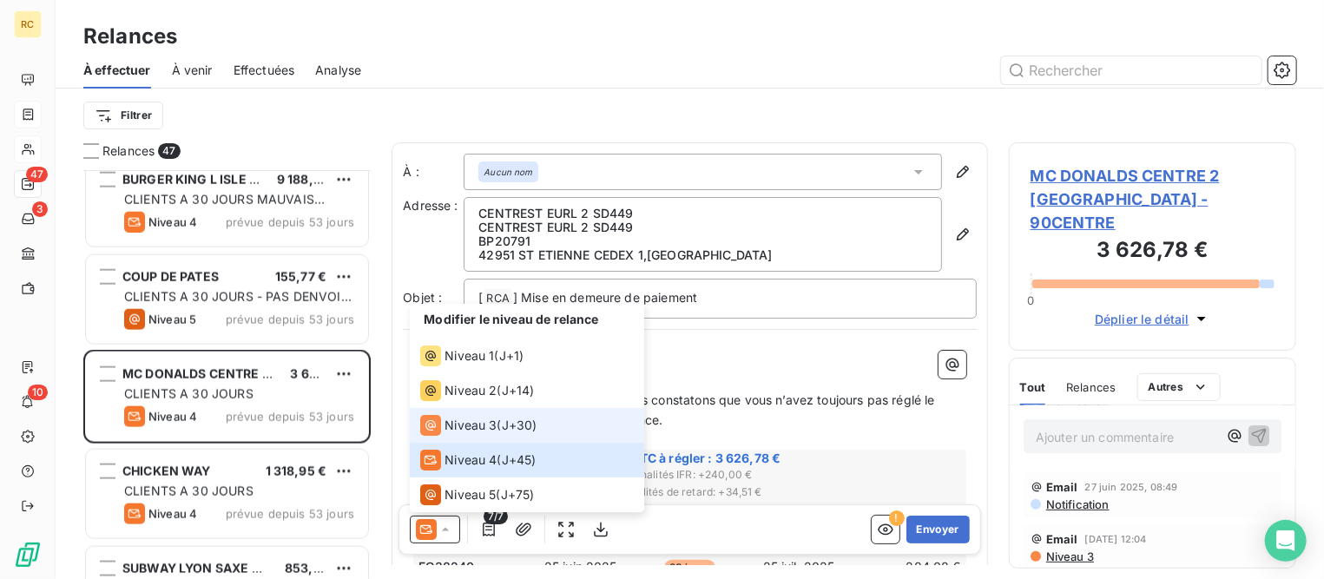
click at [475, 426] on span "Niveau 3" at bounding box center [470, 425] width 52 height 17
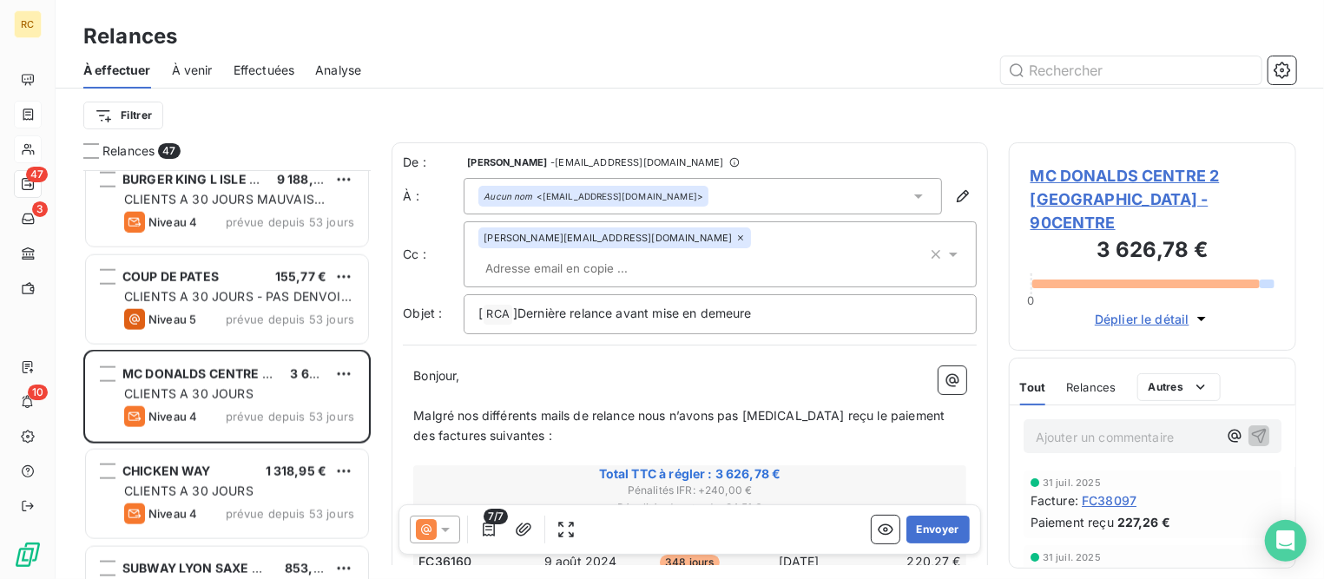
click at [666, 255] on input "text" at bounding box center [578, 268] width 201 height 26
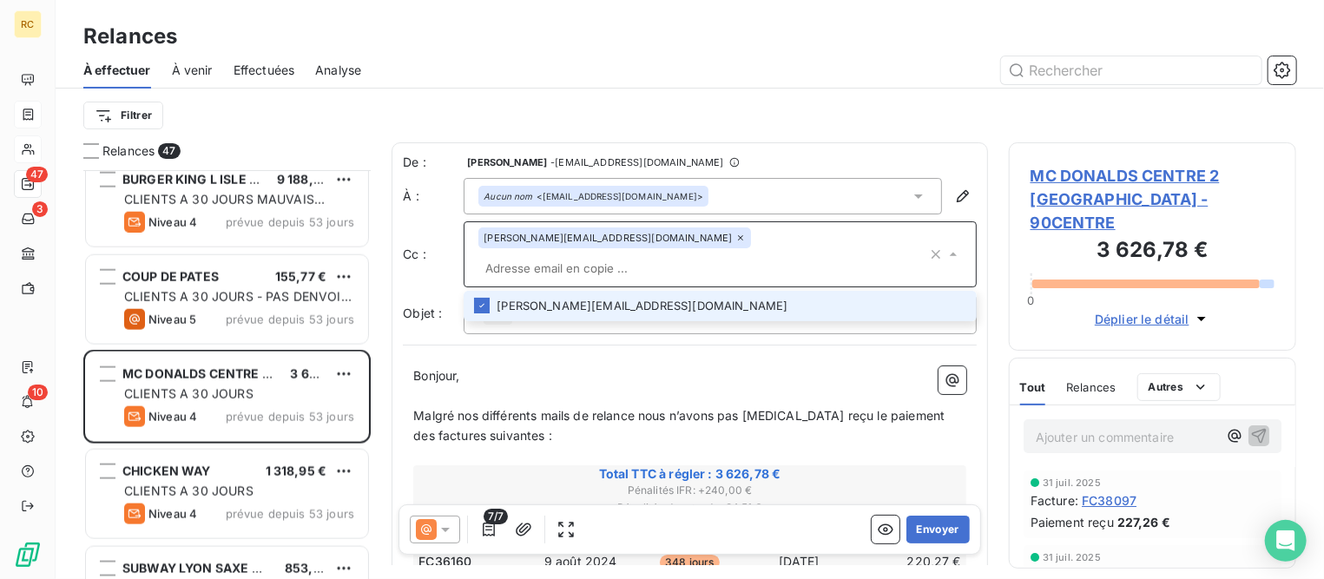
paste input "[EMAIL_ADDRESS][DOMAIN_NAME]"
type input "[EMAIL_ADDRESS][DOMAIN_NAME]"
click at [735, 241] on icon at bounding box center [740, 238] width 10 height 10
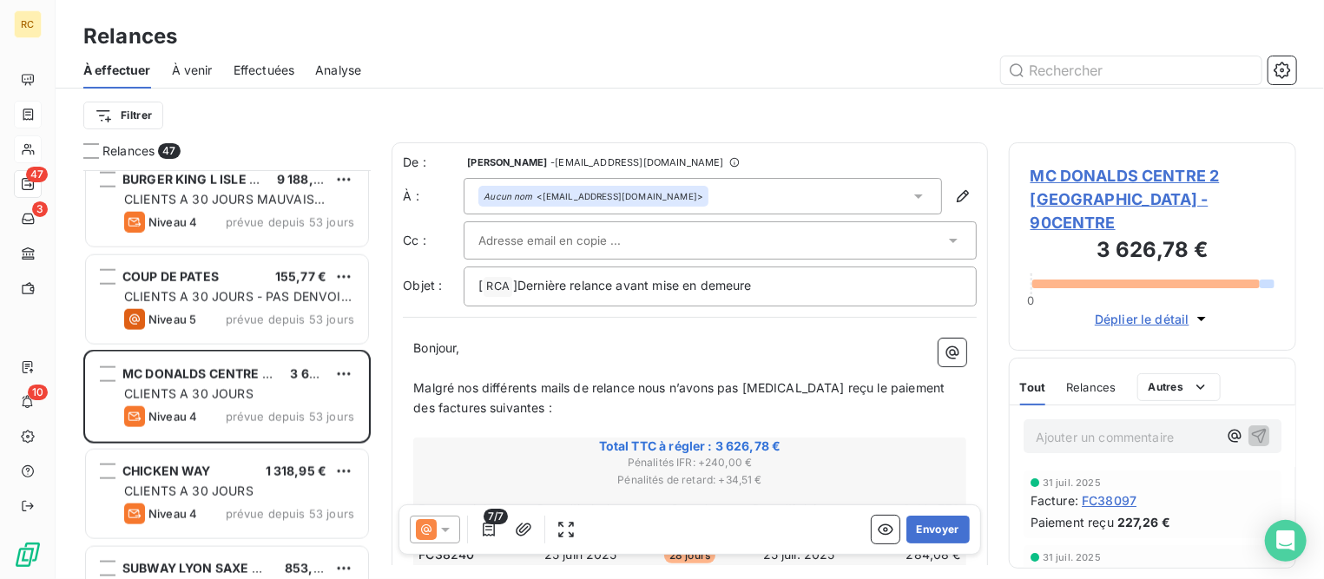
paste input "[EMAIL_ADDRESS][DOMAIN_NAME]"
type input "[EMAIL_ADDRESS][DOMAIN_NAME]"
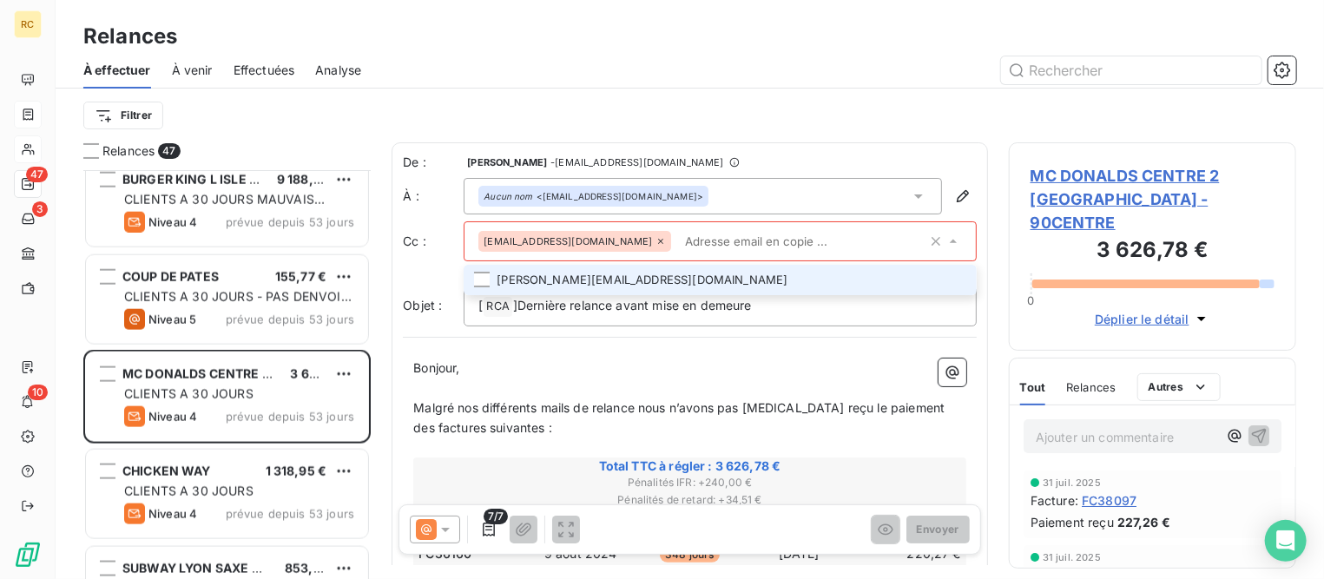
click at [580, 241] on span "[EMAIL_ADDRESS][DOMAIN_NAME]" at bounding box center [568, 241] width 168 height 10
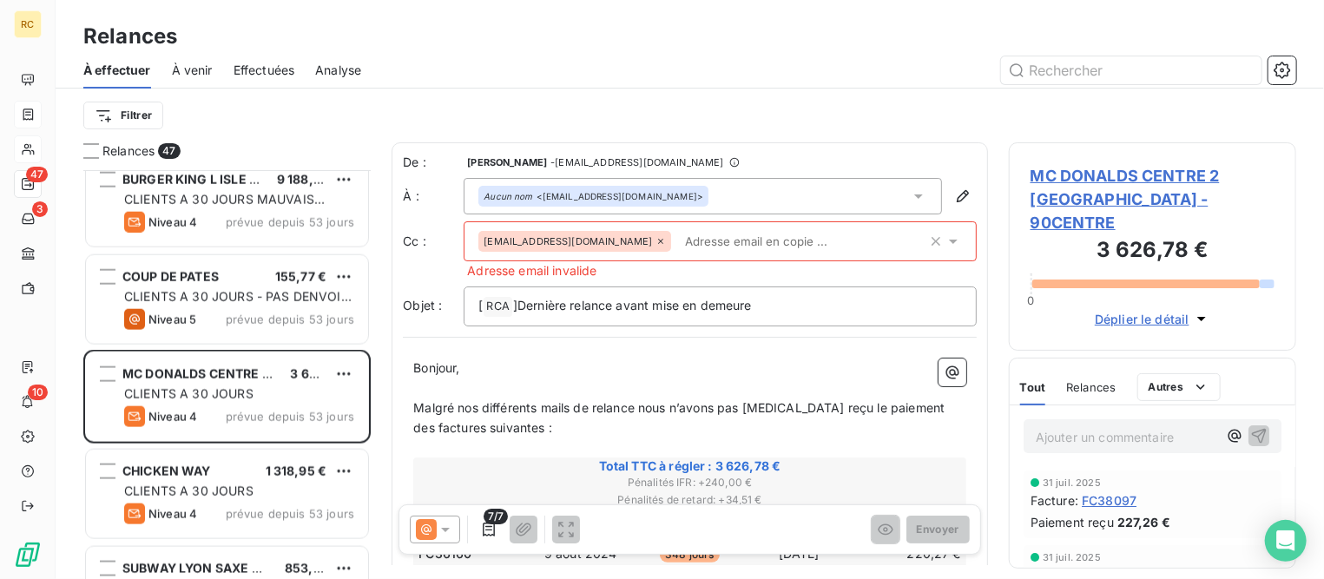
click at [659, 242] on icon at bounding box center [661, 241] width 5 height 5
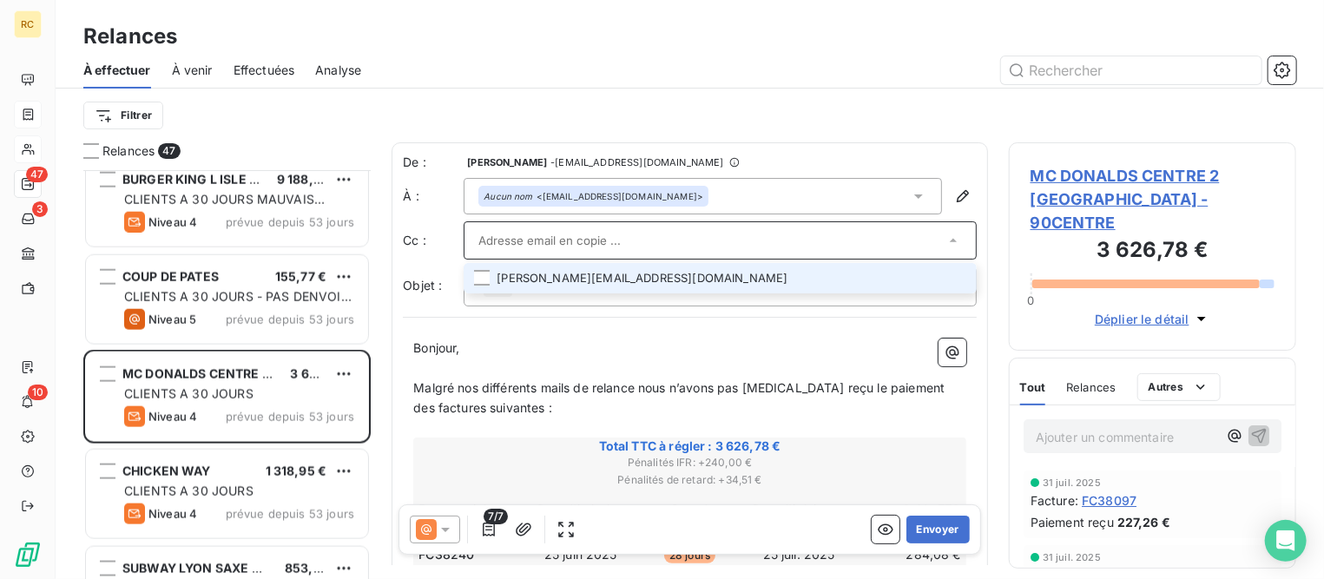
paste input "[EMAIL_ADDRESS][DOMAIN_NAME]"
type input "[EMAIL_ADDRESS][DOMAIN_NAME]"
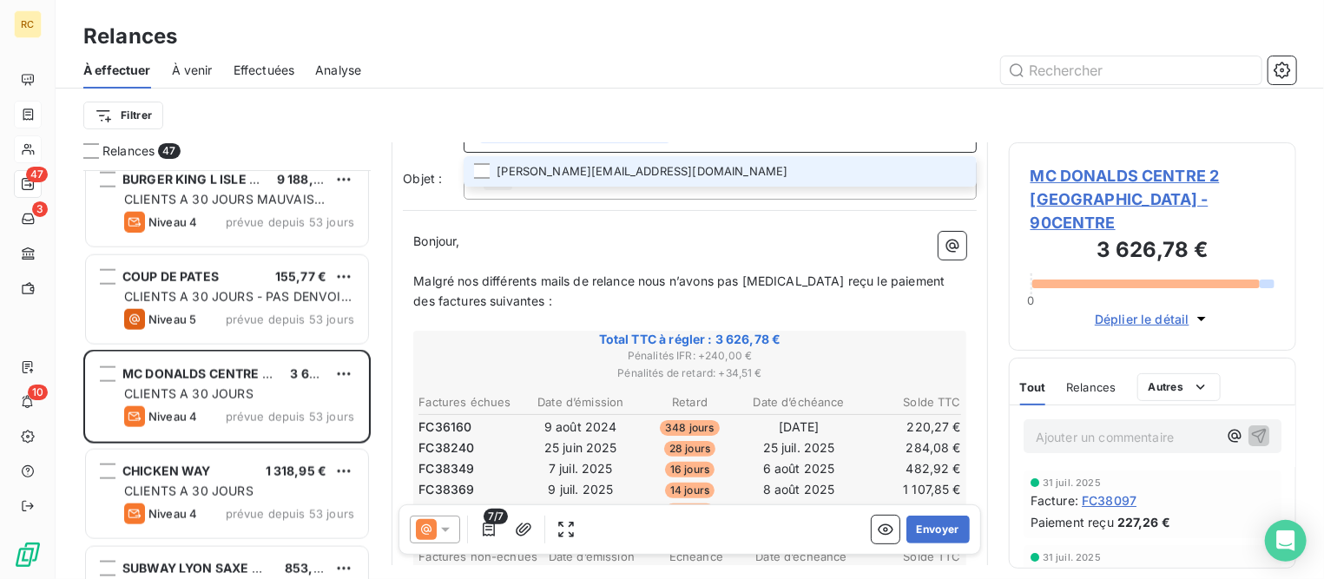
scroll to position [217, 0]
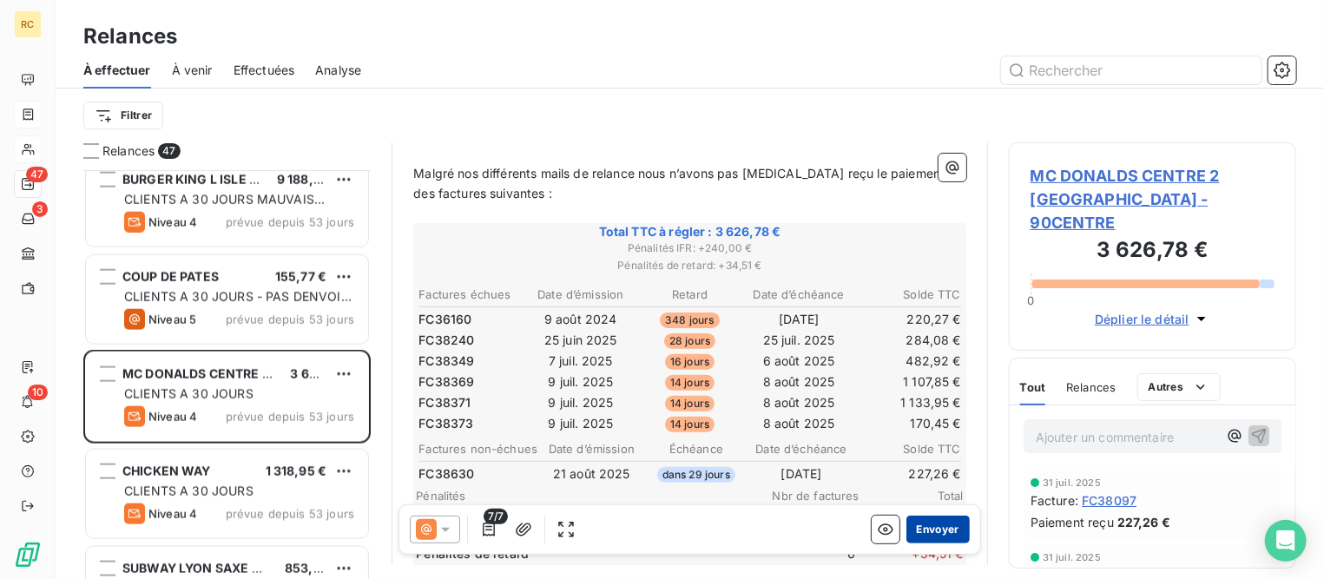
click at [938, 533] on button "Envoyer" at bounding box center [937, 530] width 63 height 28
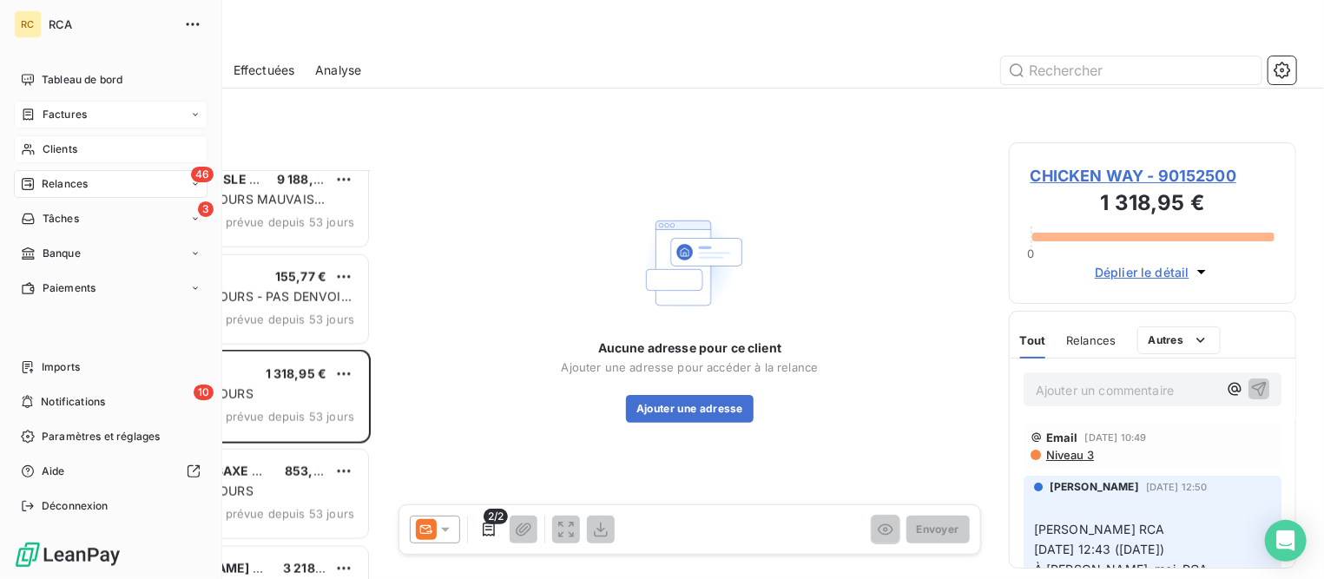
click at [59, 145] on span "Clients" at bounding box center [60, 150] width 35 height 16
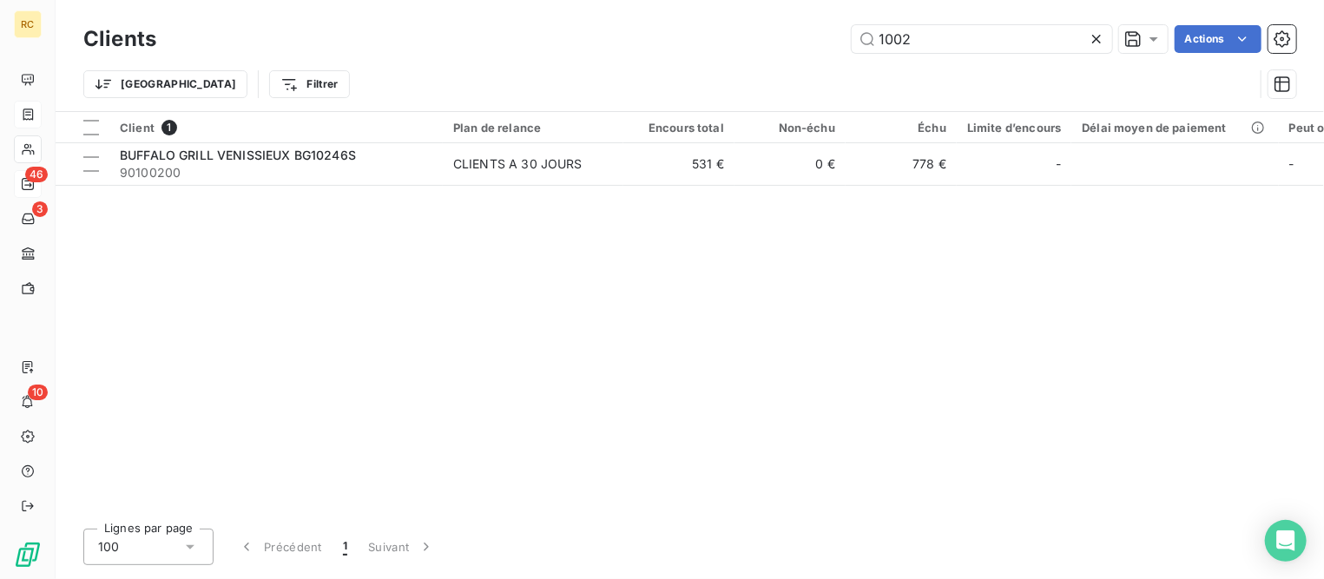
drag, startPoint x: 930, startPoint y: 43, endPoint x: 648, endPoint y: 3, distance: 285.0
click at [648, 2] on div "Clients 1002 Actions Trier Filtrer" at bounding box center [690, 55] width 1268 height 111
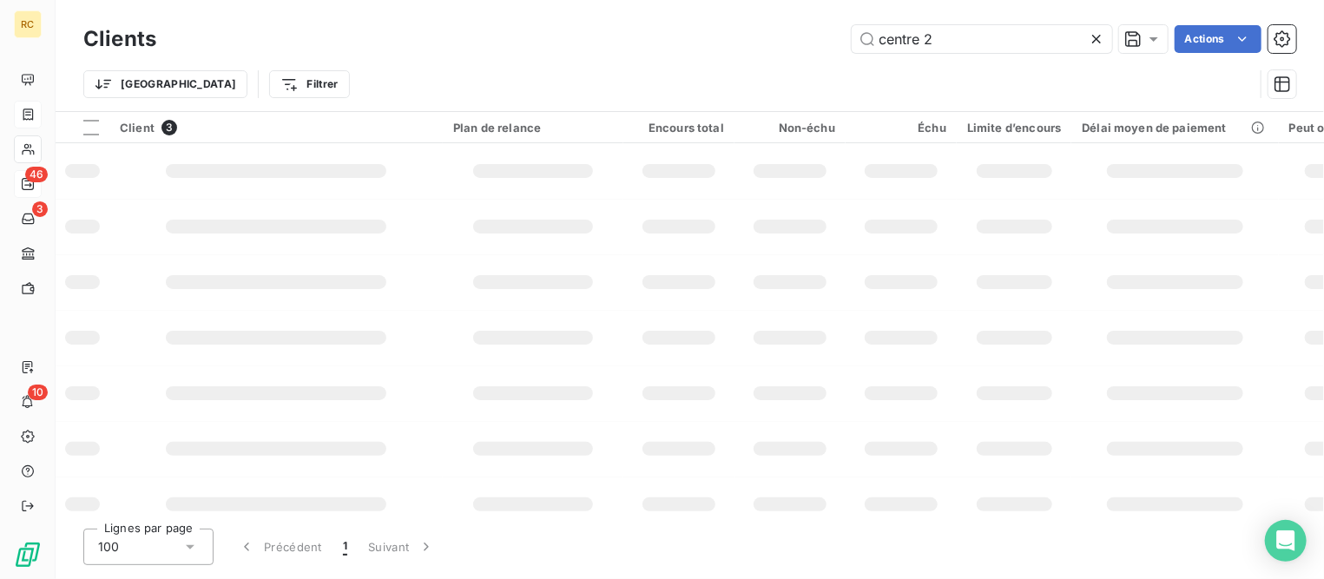
type input "centre 2"
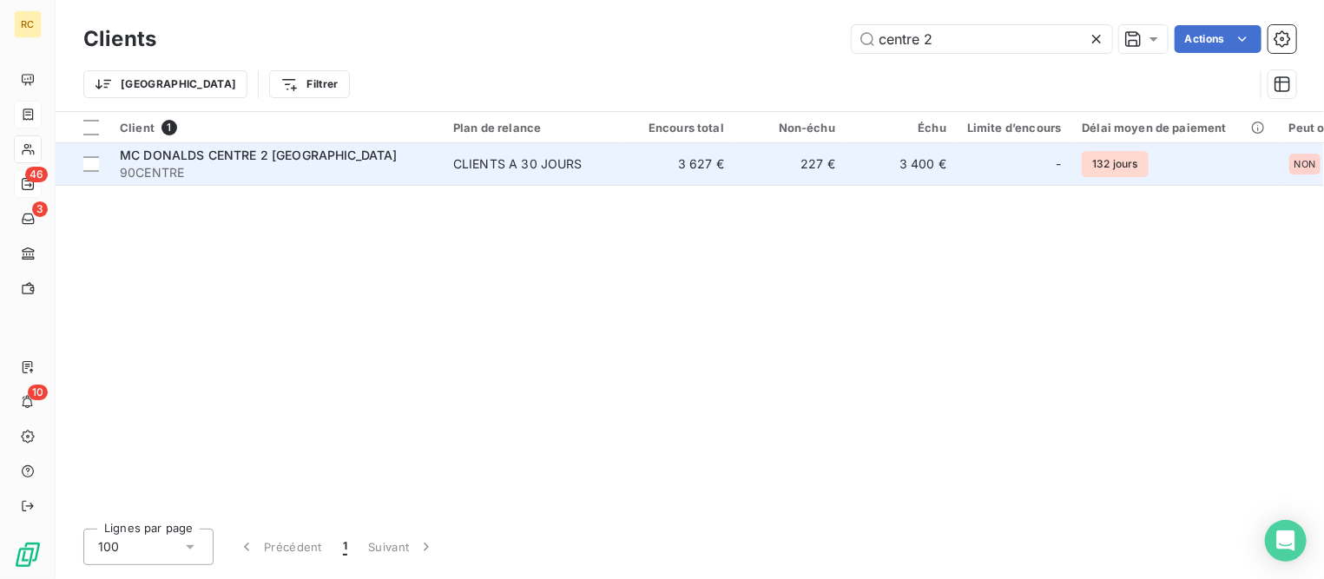
click at [324, 157] on span "MC DONALDS CENTRE 2 [GEOGRAPHIC_DATA]" at bounding box center [259, 155] width 278 height 15
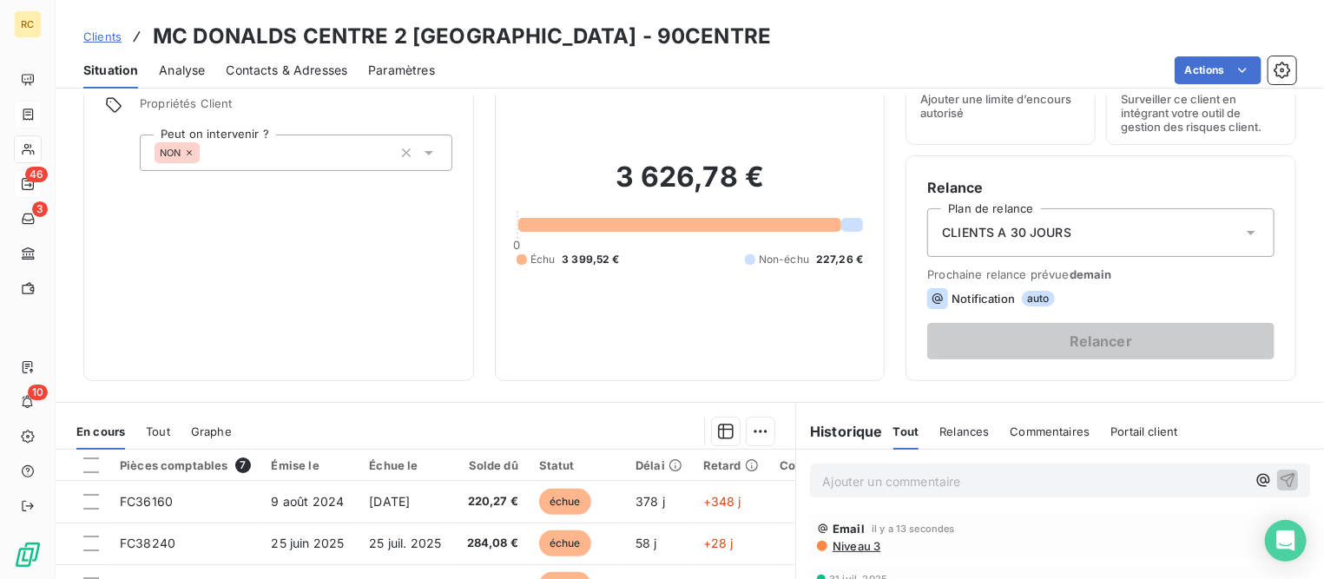
scroll to position [109, 0]
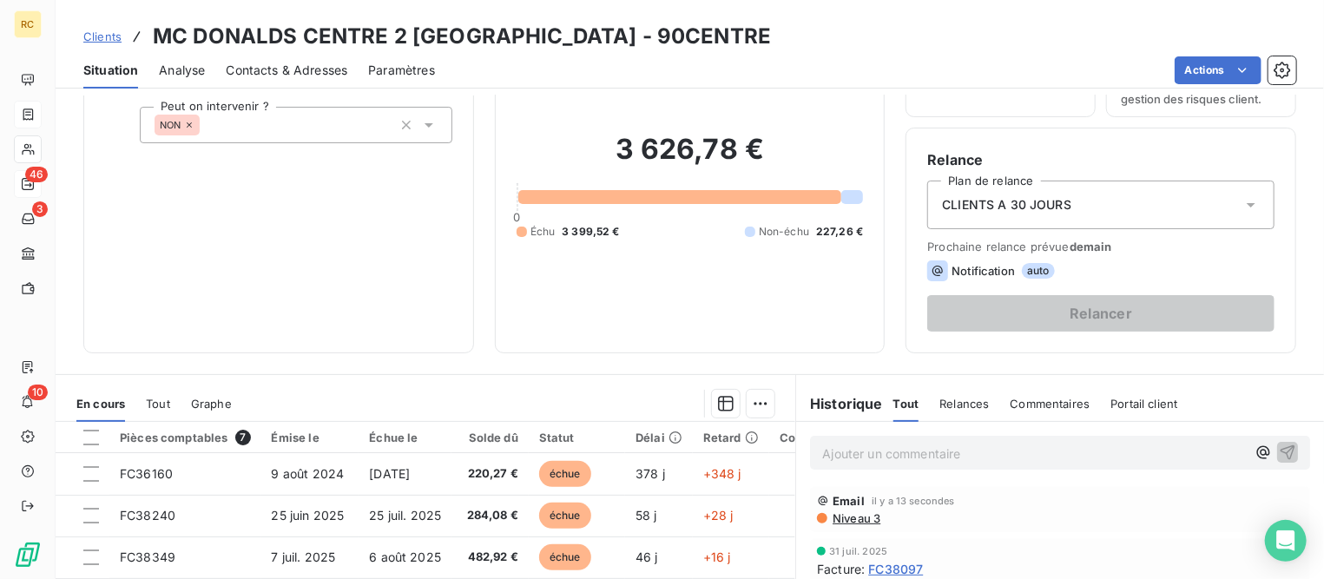
click at [310, 71] on span "Contacts & Adresses" at bounding box center [287, 70] width 122 height 17
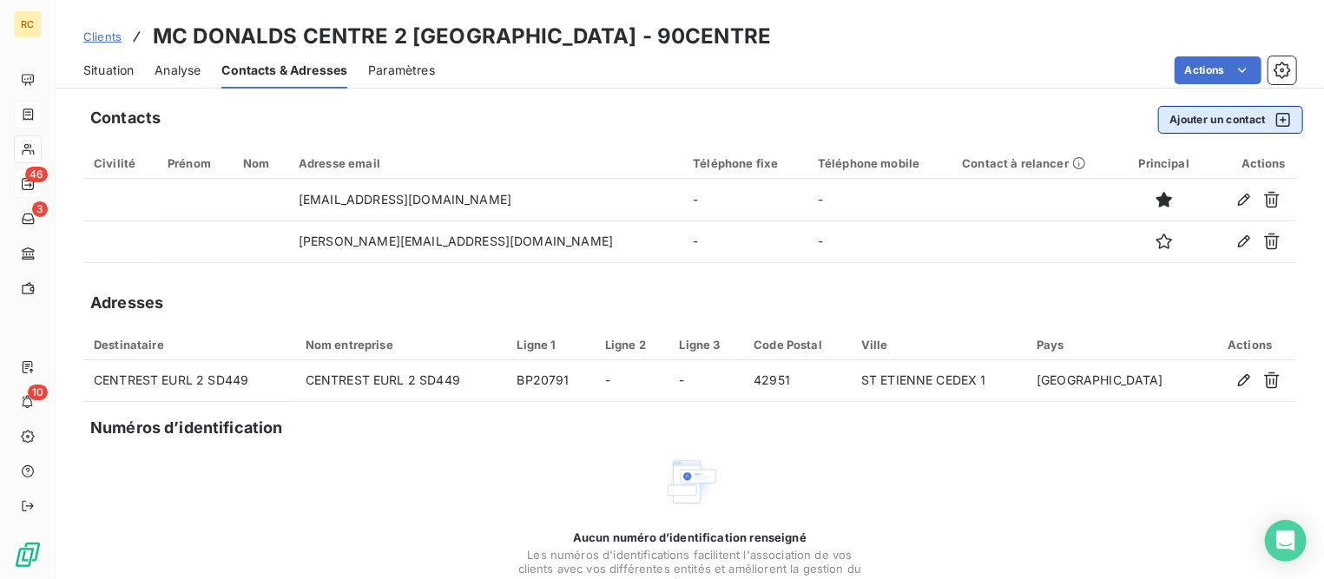
click at [1169, 122] on button "Ajouter un contact" at bounding box center [1230, 120] width 145 height 28
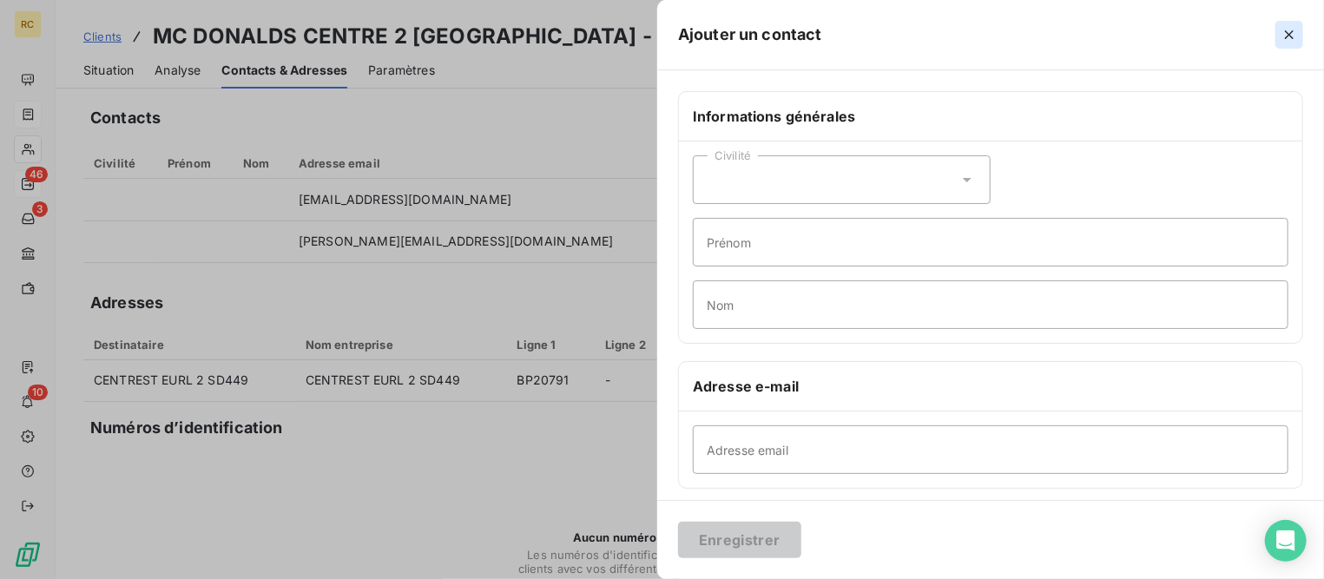
click at [1292, 35] on icon "button" at bounding box center [1289, 34] width 17 height 17
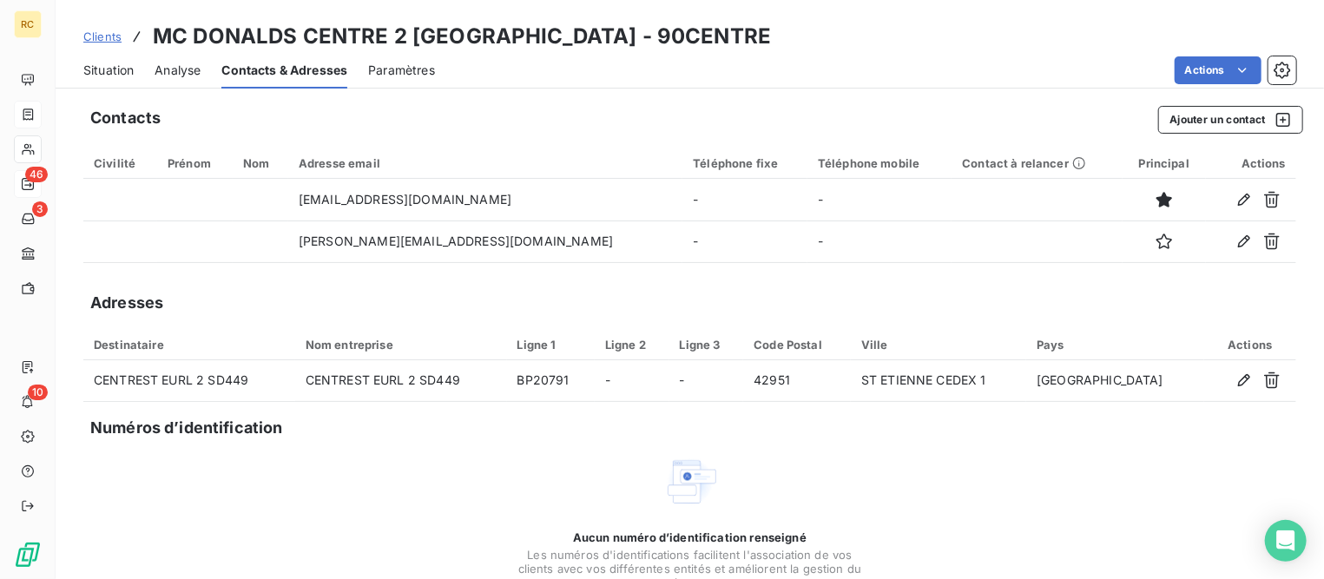
click at [94, 37] on span "Clients" at bounding box center [102, 37] width 38 height 14
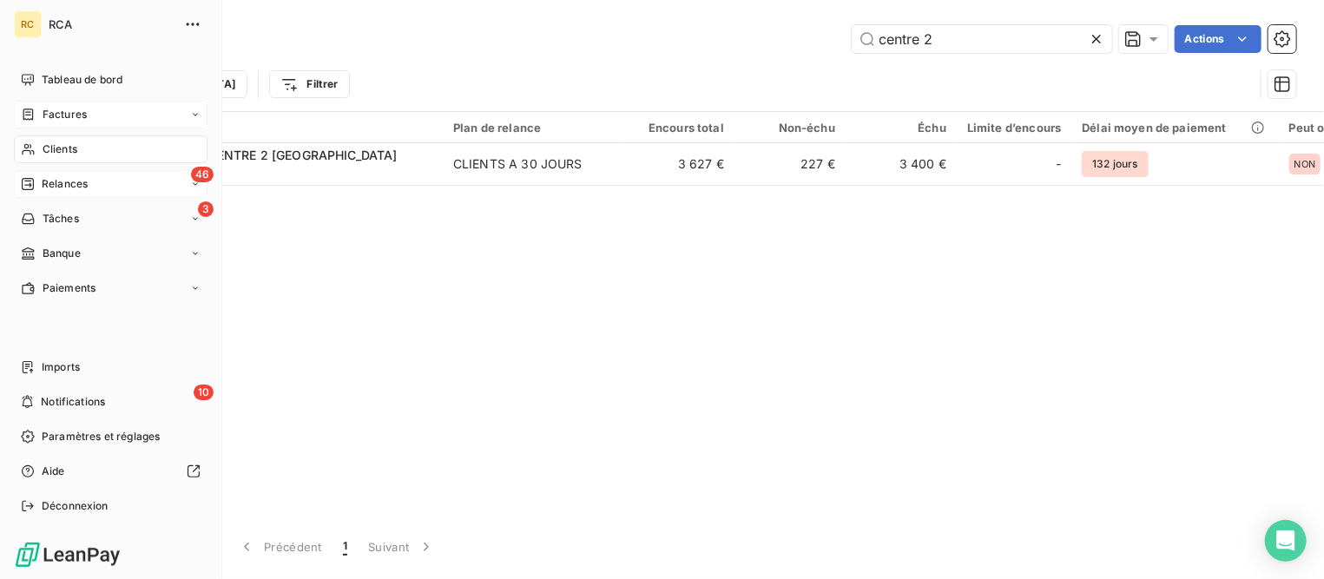
click at [70, 185] on span "Relances" at bounding box center [65, 184] width 46 height 16
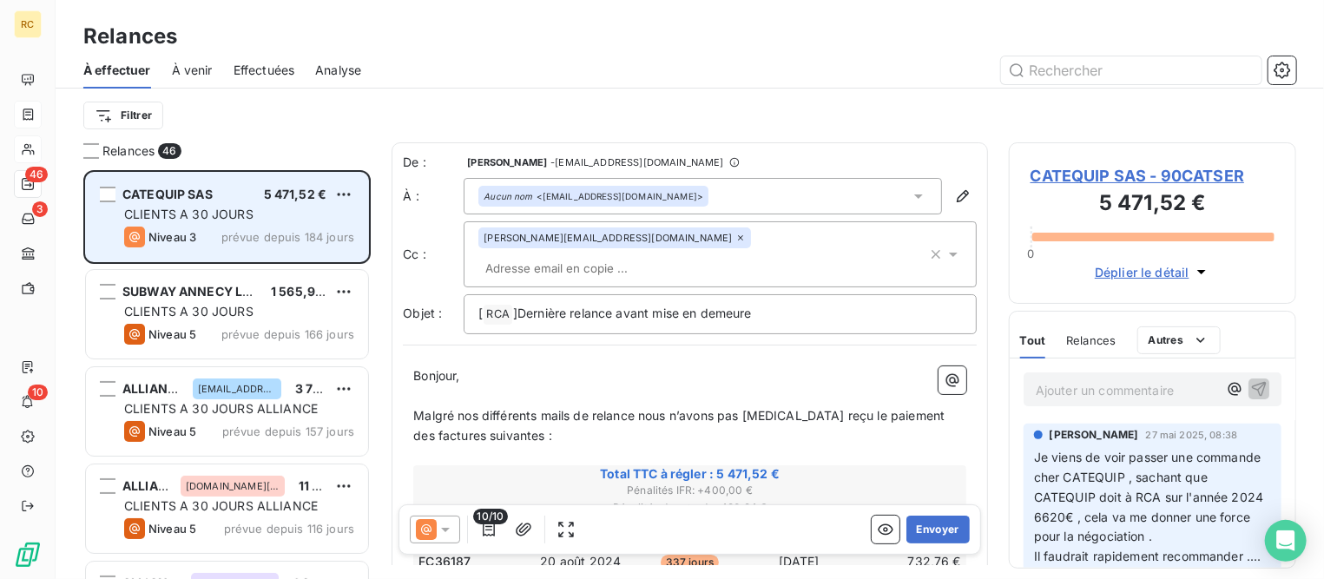
click at [256, 209] on div "CLIENTS A 30 JOURS" at bounding box center [239, 214] width 230 height 17
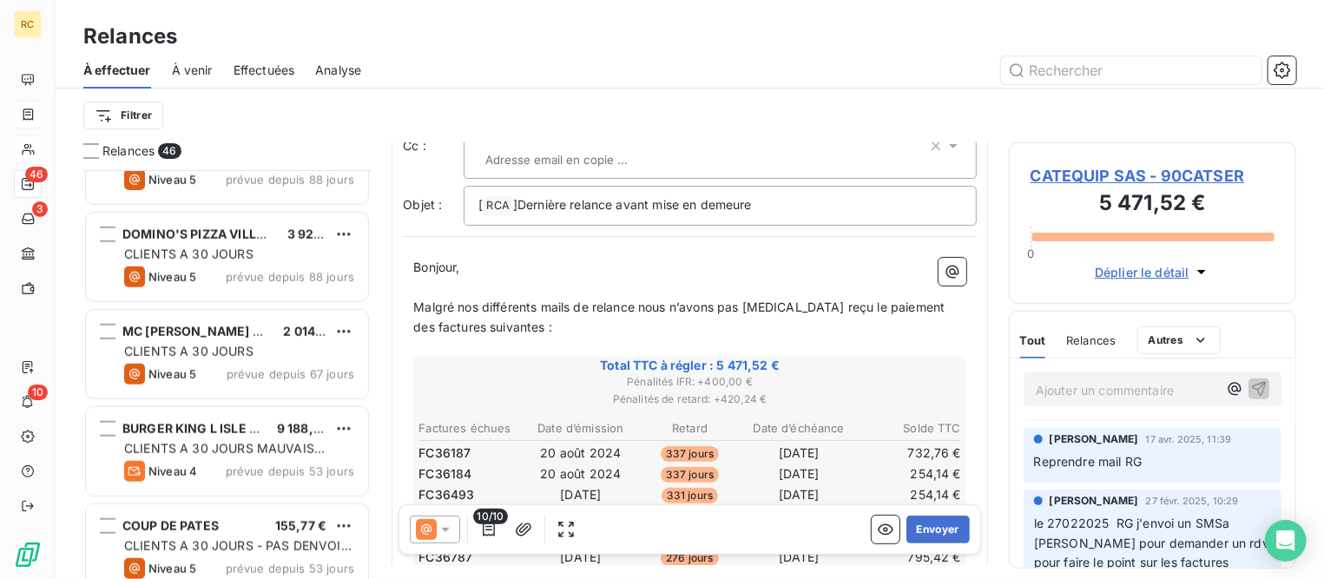
scroll to position [868, 0]
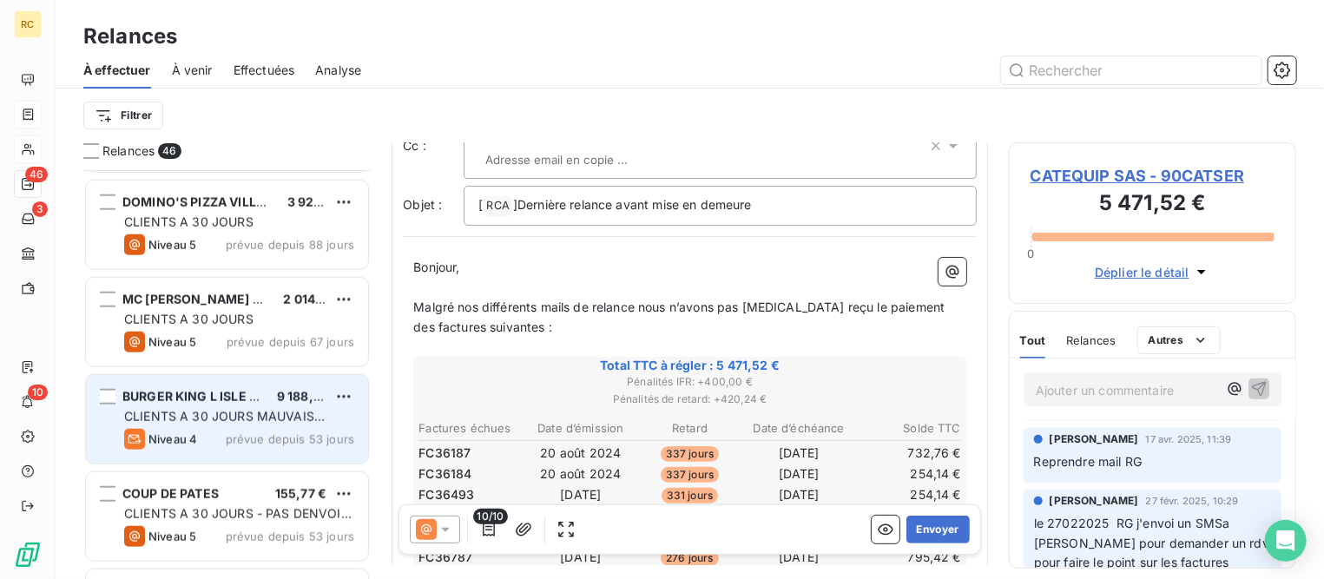
click at [273, 409] on span "CLIENTS A 30 JOURS MAUVAIS PAYEUR" at bounding box center [224, 425] width 201 height 32
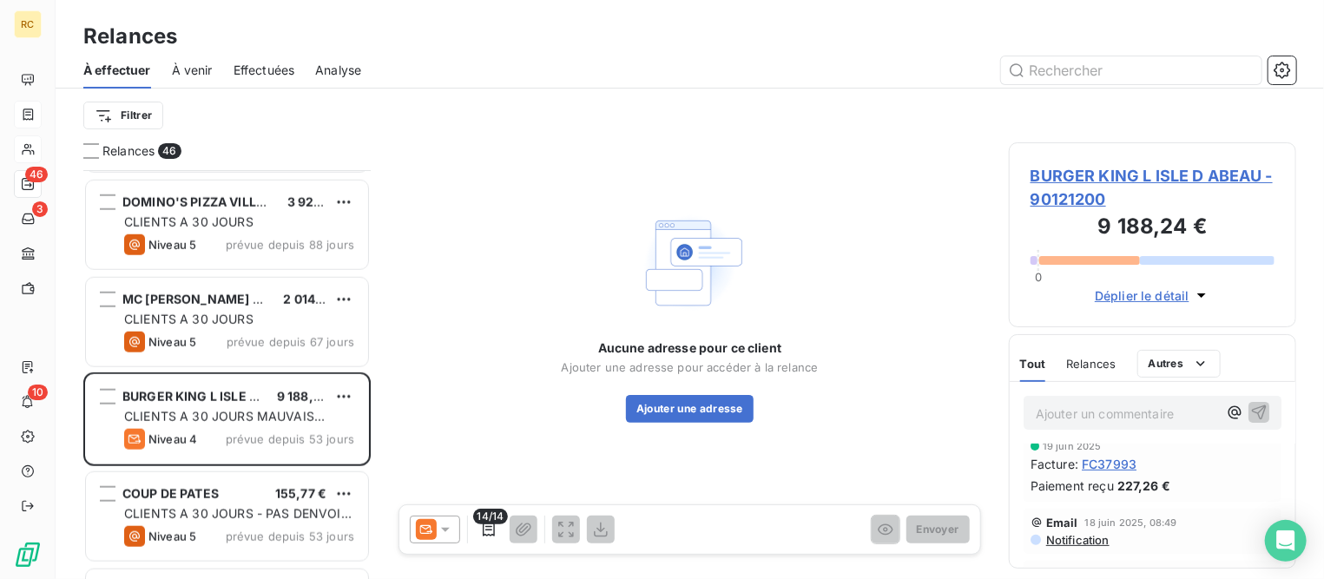
scroll to position [433, 0]
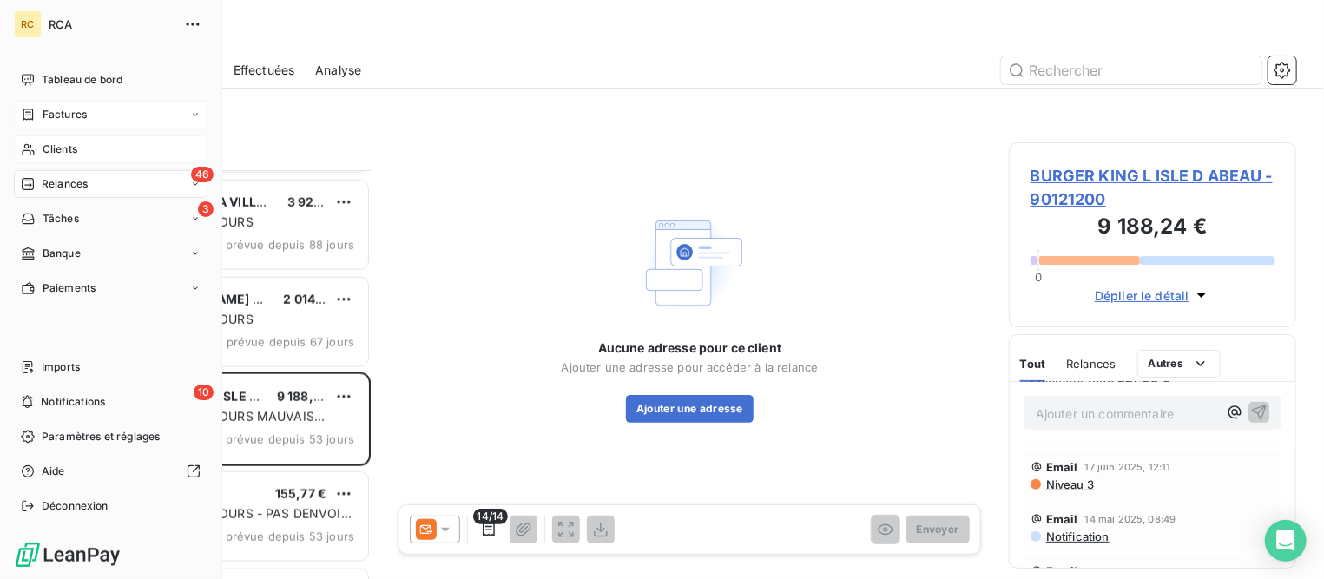
click at [36, 110] on div "Factures" at bounding box center [54, 115] width 66 height 16
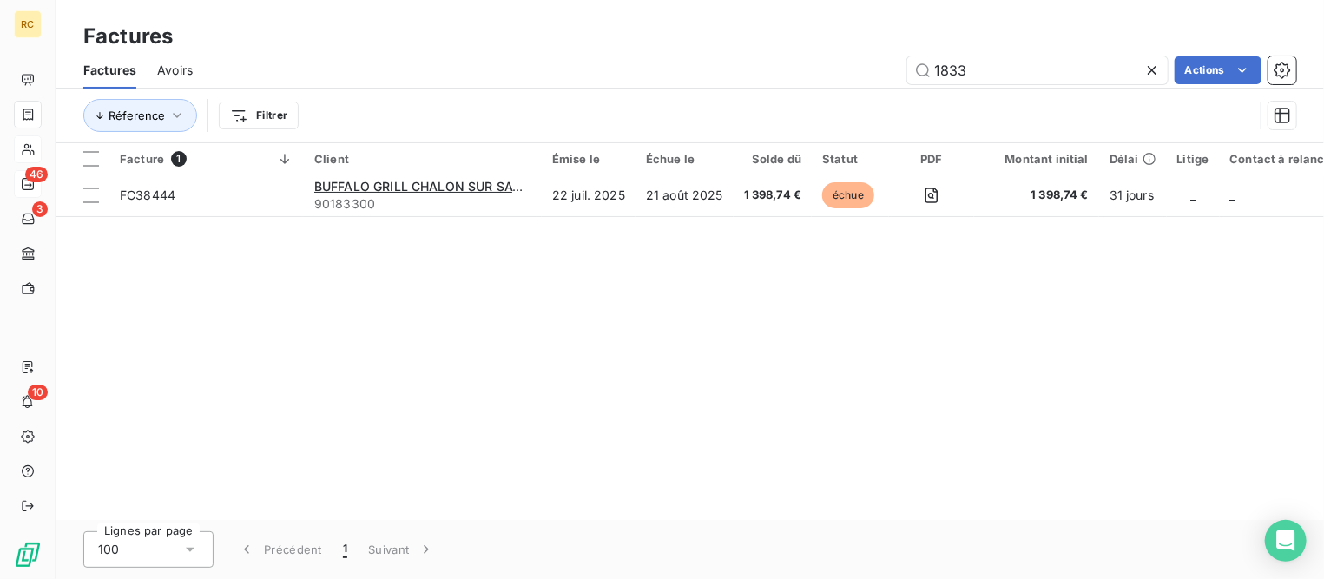
drag, startPoint x: 1011, startPoint y: 68, endPoint x: 851, endPoint y: 53, distance: 161.3
click at [851, 53] on div "Factures Avoirs 1833 Actions" at bounding box center [690, 70] width 1268 height 36
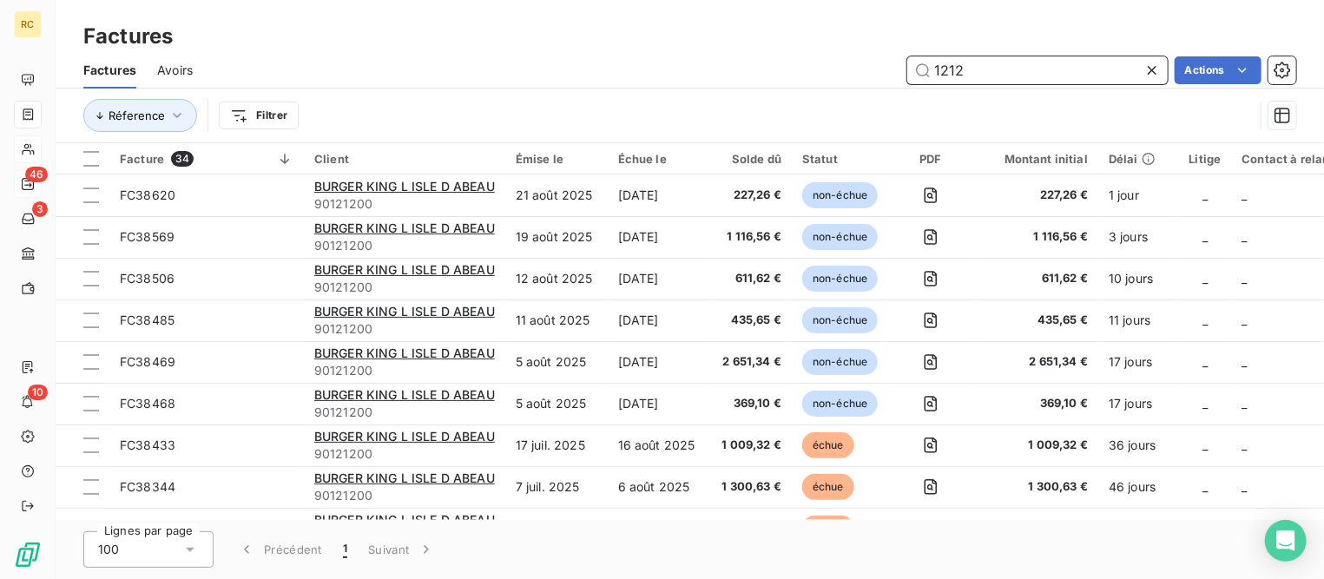
drag, startPoint x: 971, startPoint y: 64, endPoint x: 811, endPoint y: 58, distance: 160.7
click at [811, 58] on div "1212 Actions" at bounding box center [755, 70] width 1083 height 28
type input "38315"
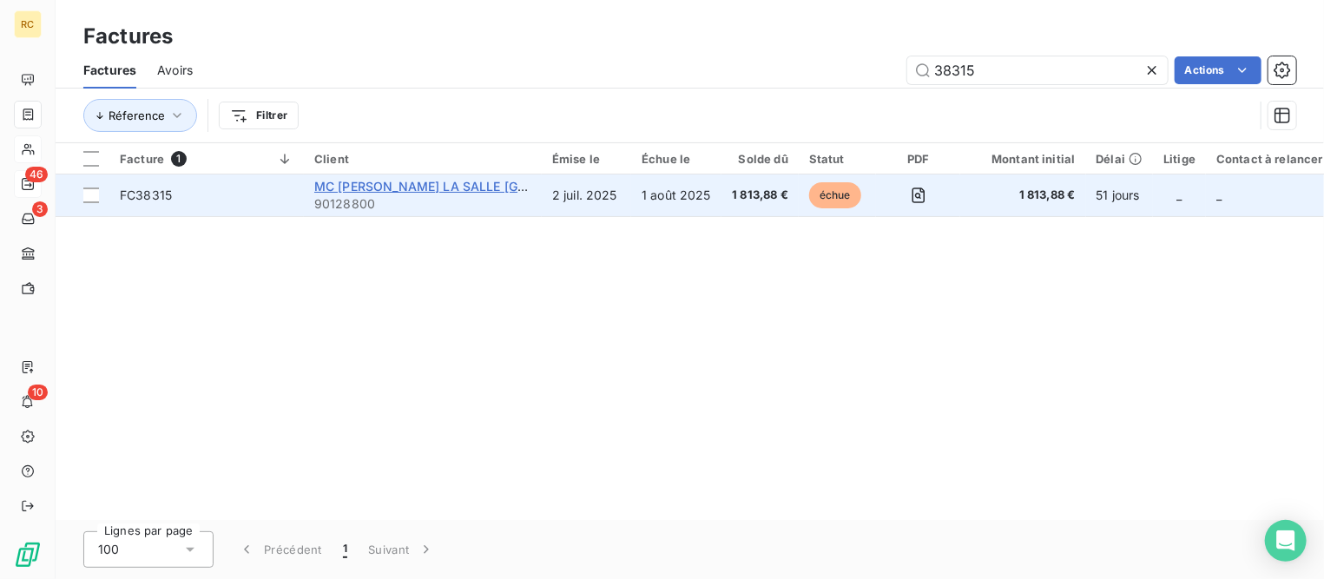
click at [352, 188] on span "MC [PERSON_NAME] LA SALLE [GEOGRAPHIC_DATA] CDPF DU" at bounding box center [500, 186] width 373 height 15
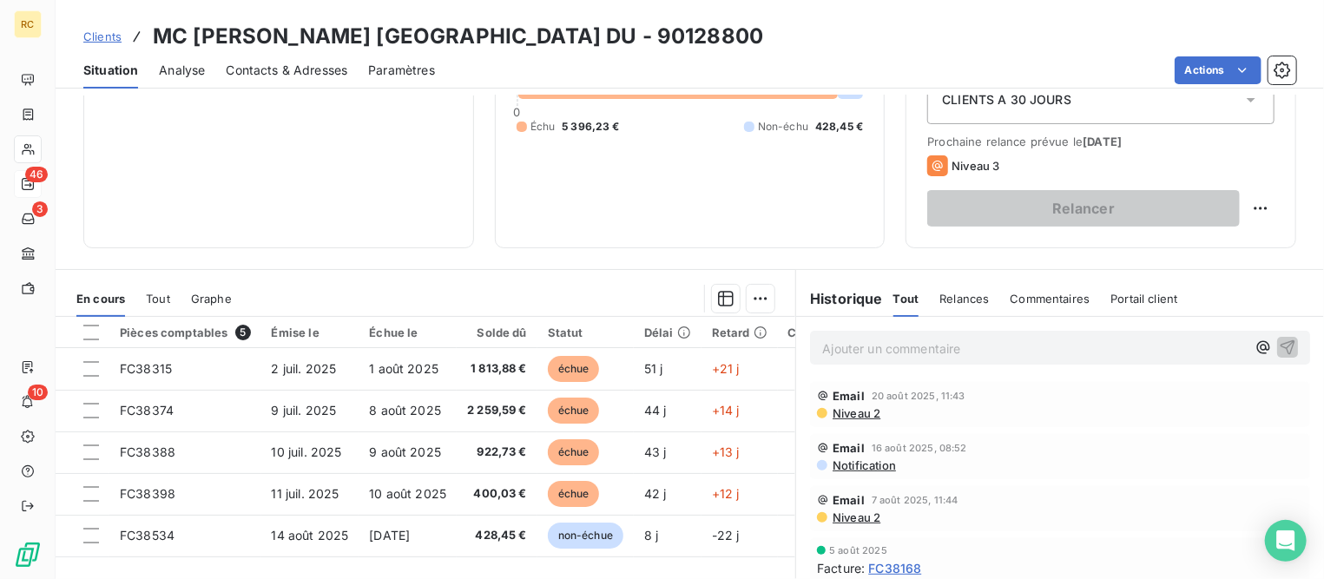
scroll to position [326, 0]
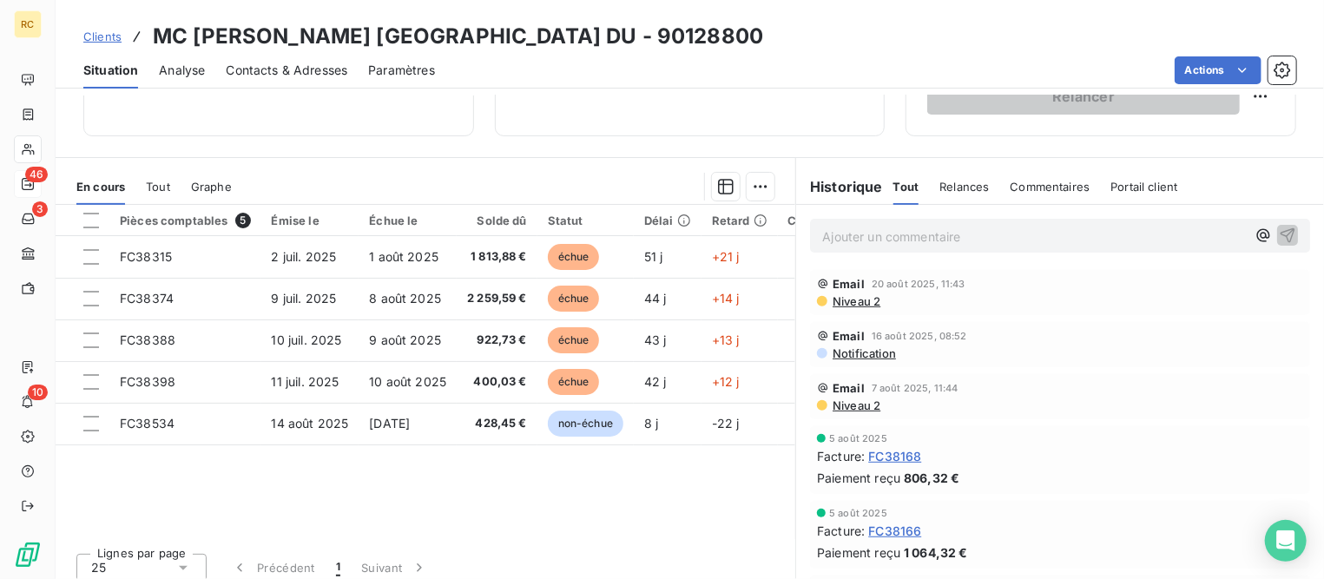
click at [911, 239] on p "Ajouter un commentaire ﻿" at bounding box center [1034, 237] width 424 height 22
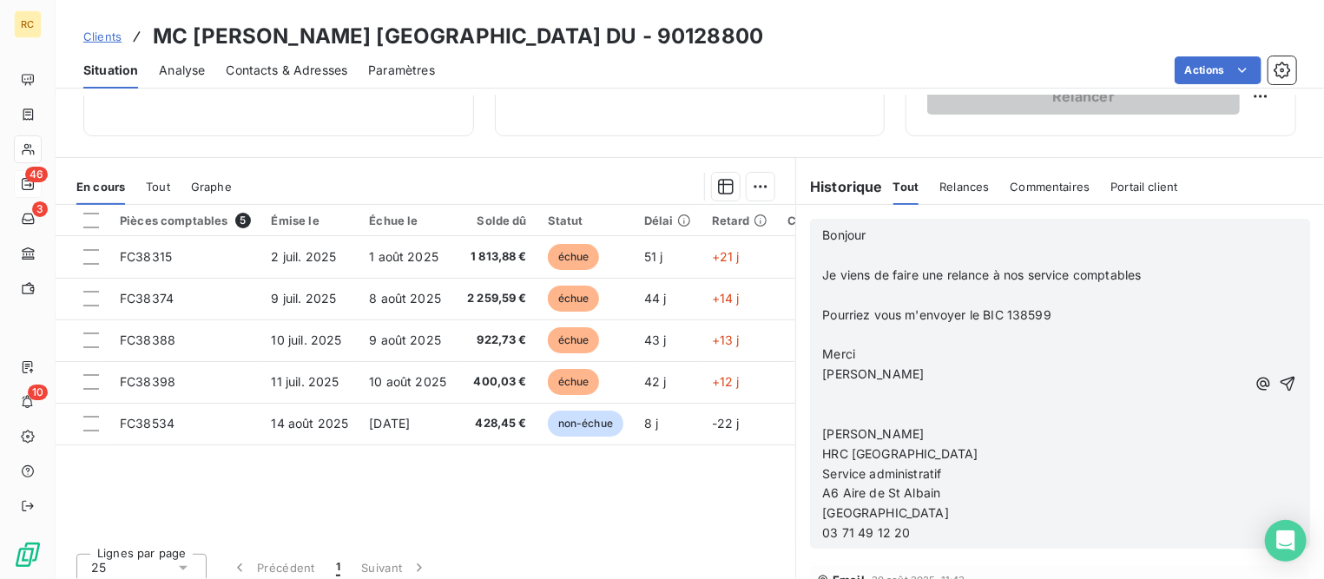
click at [839, 250] on p "﻿" at bounding box center [1034, 256] width 424 height 20
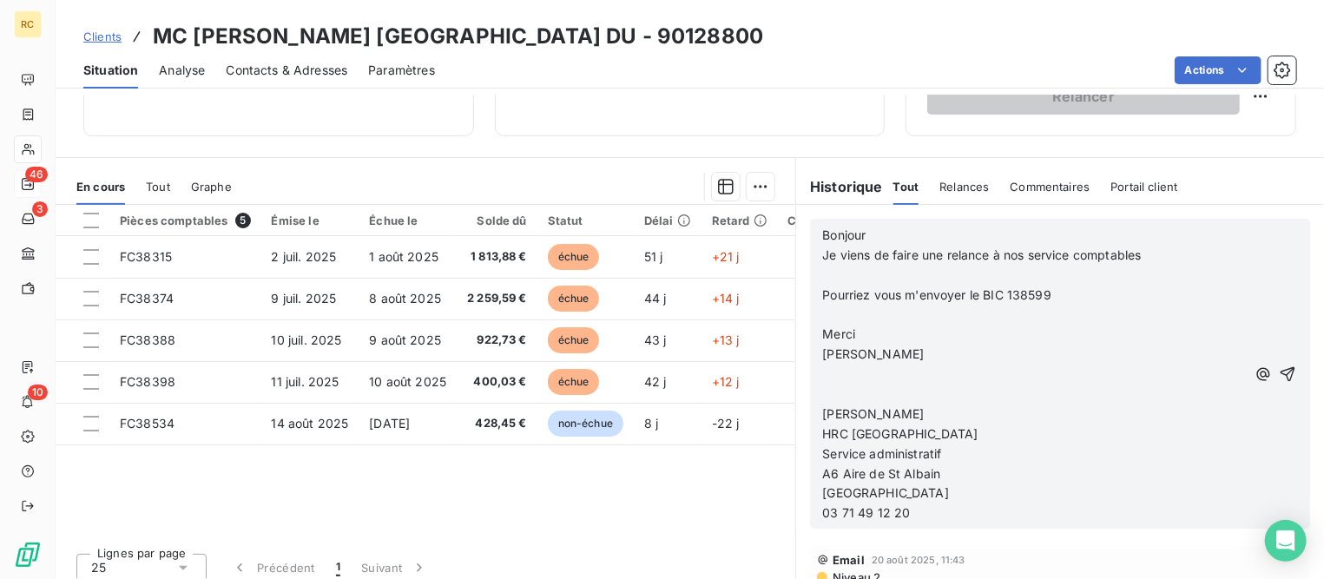
click at [831, 268] on p "﻿" at bounding box center [1034, 276] width 424 height 20
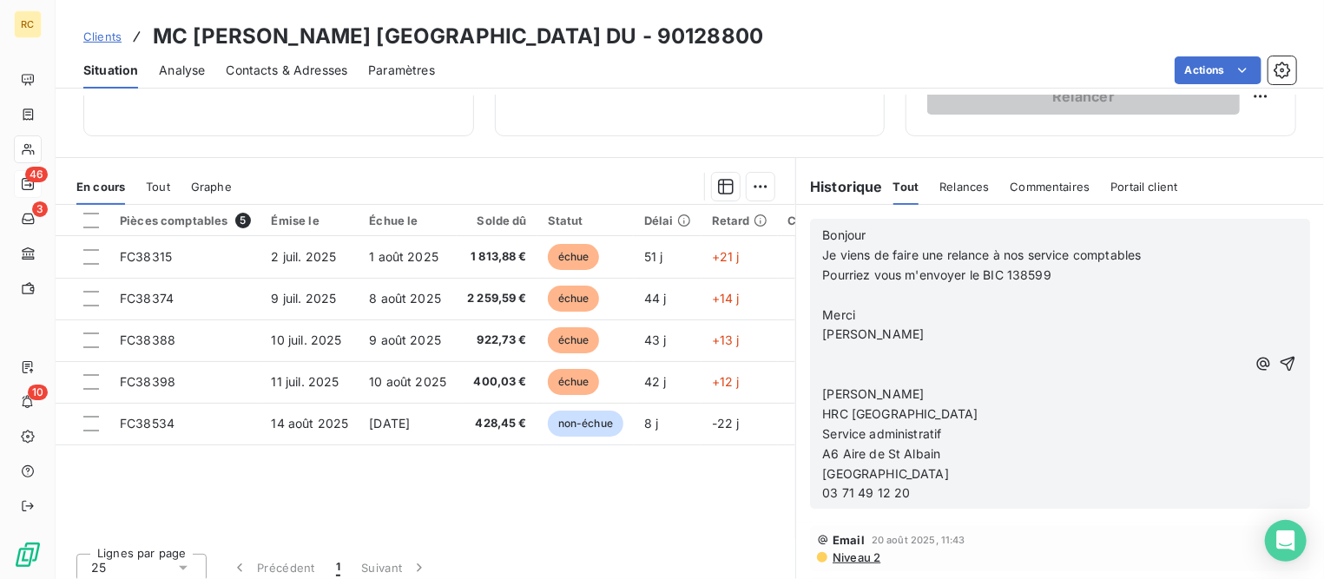
click at [827, 292] on p "﻿" at bounding box center [1034, 296] width 424 height 20
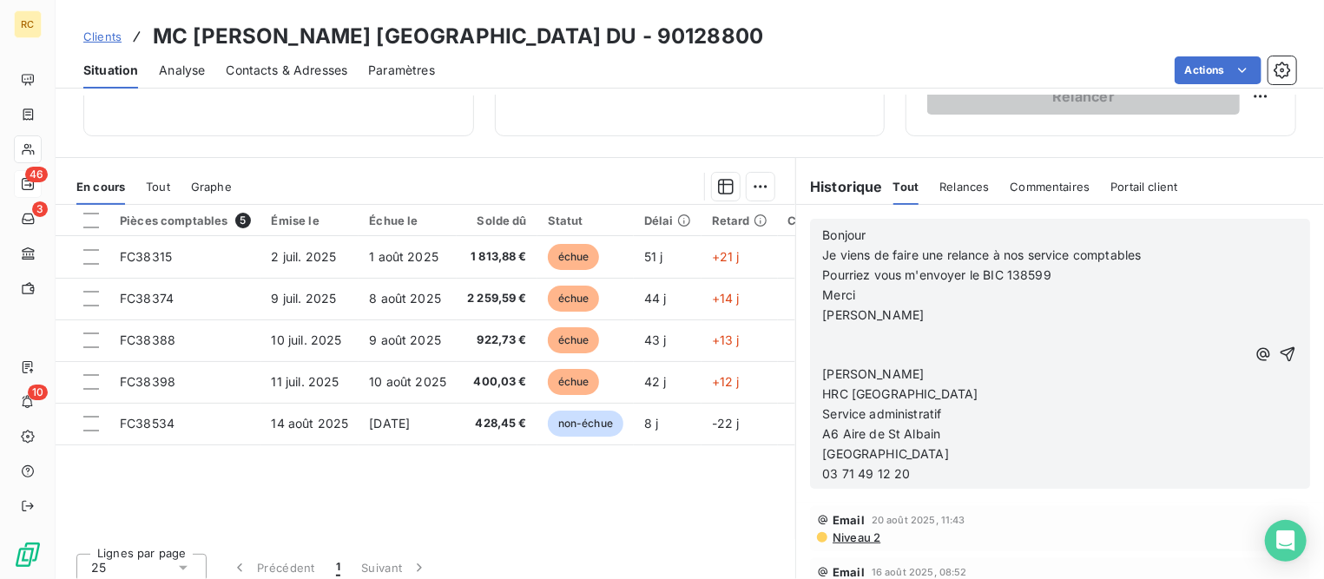
click at [824, 335] on p "﻿" at bounding box center [1034, 335] width 424 height 20
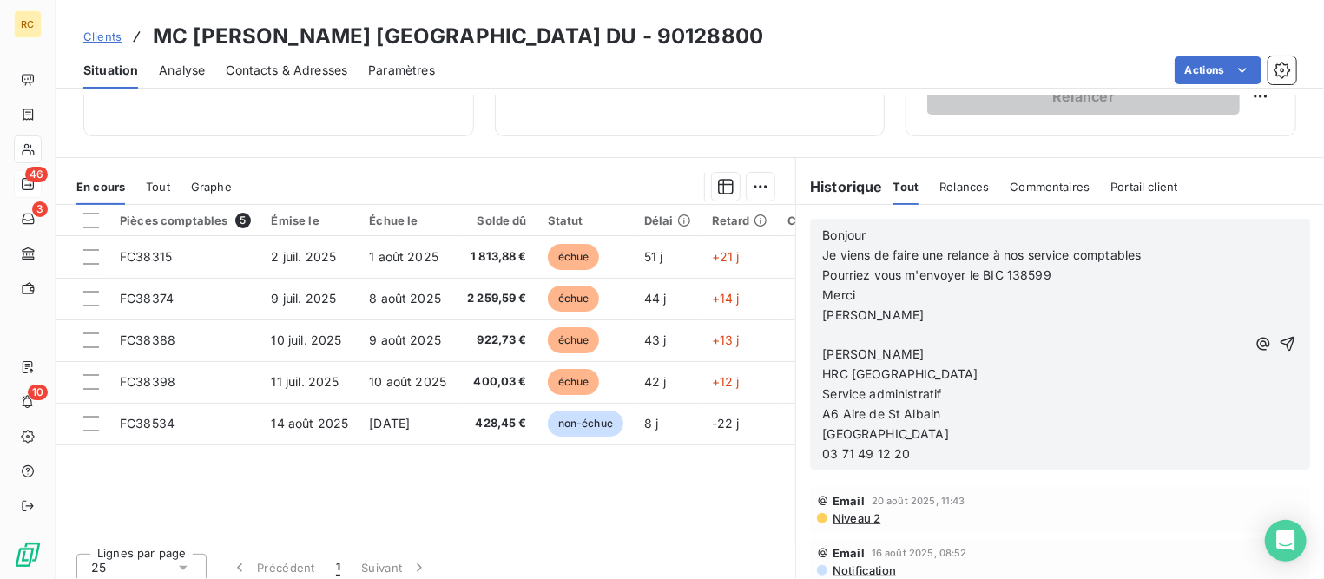
click at [822, 229] on span "Bonjour" at bounding box center [843, 234] width 43 height 15
click at [1279, 336] on icon "button" at bounding box center [1287, 343] width 17 height 17
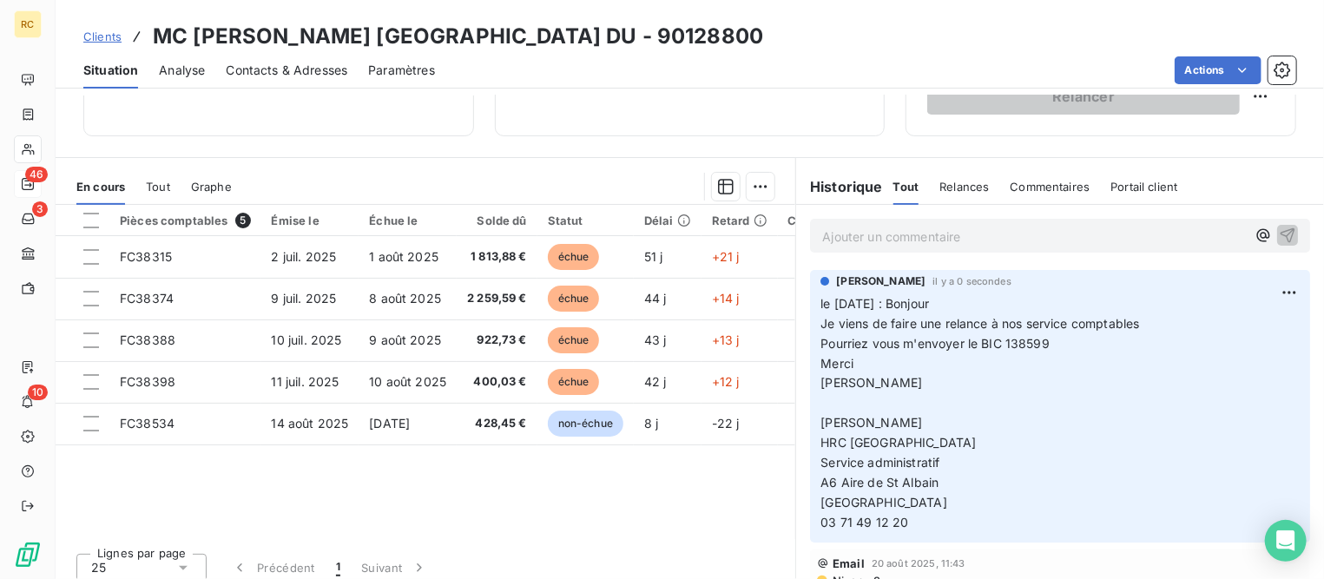
click at [947, 228] on p "Ajouter un commentaire ﻿" at bounding box center [1034, 237] width 424 height 22
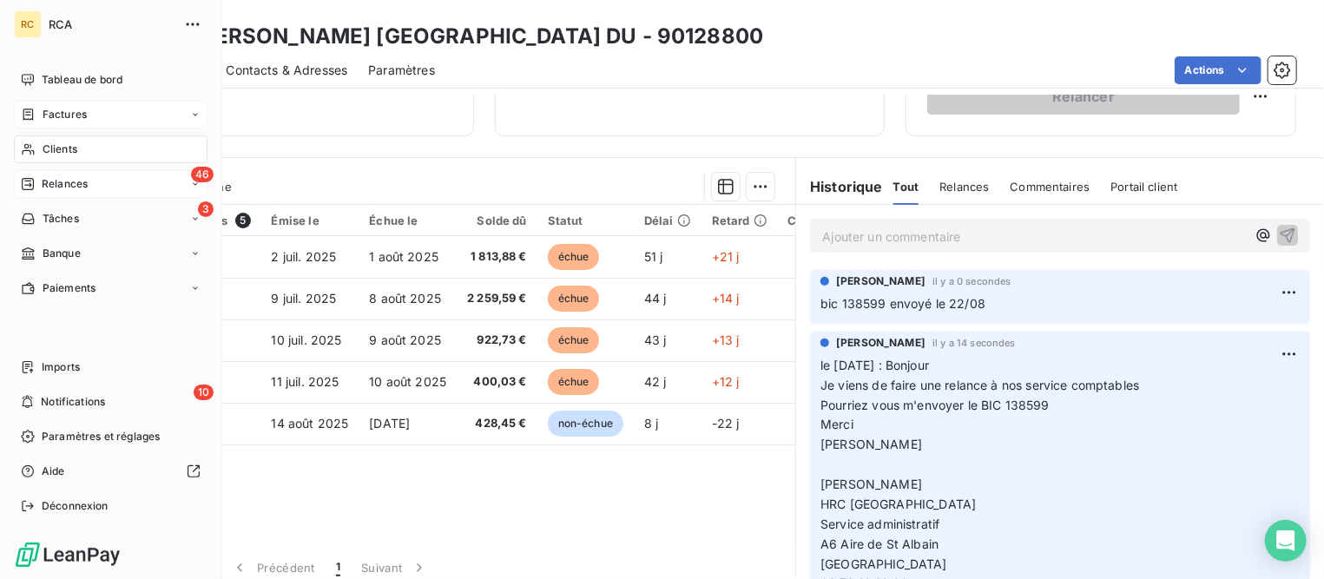
click at [46, 115] on span "Factures" at bounding box center [65, 115] width 44 height 16
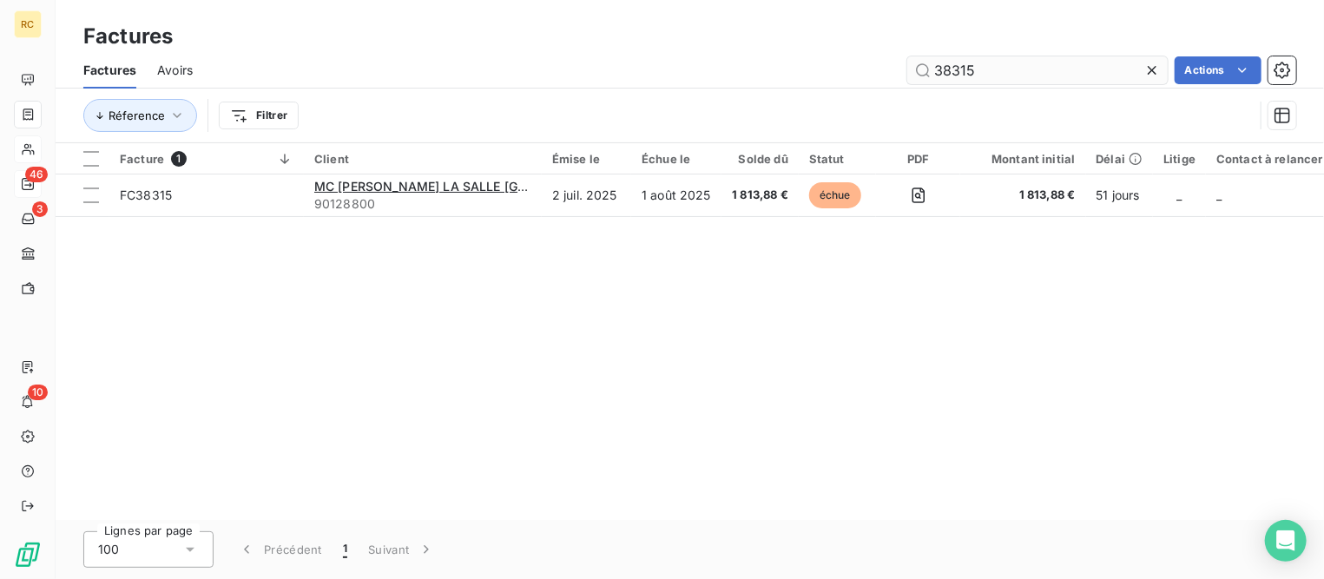
drag, startPoint x: 1011, startPoint y: 75, endPoint x: 921, endPoint y: 63, distance: 91.0
click at [921, 63] on input "38315" at bounding box center [1037, 70] width 260 height 28
type input "38451"
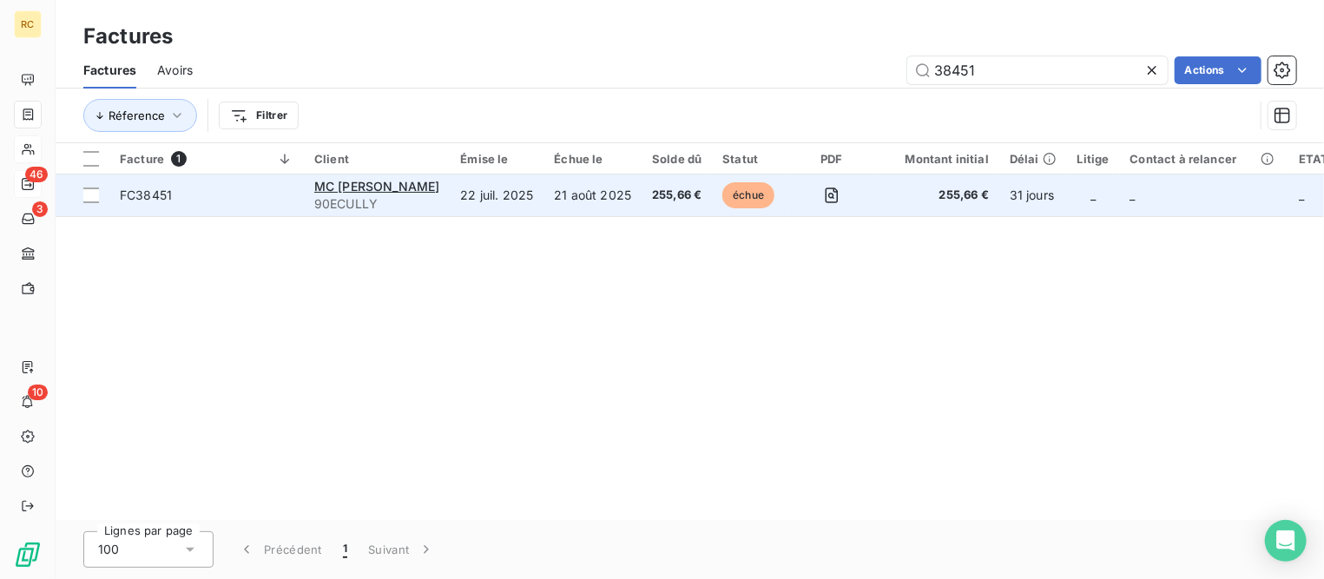
click at [153, 200] on span "FC38451" at bounding box center [146, 195] width 52 height 15
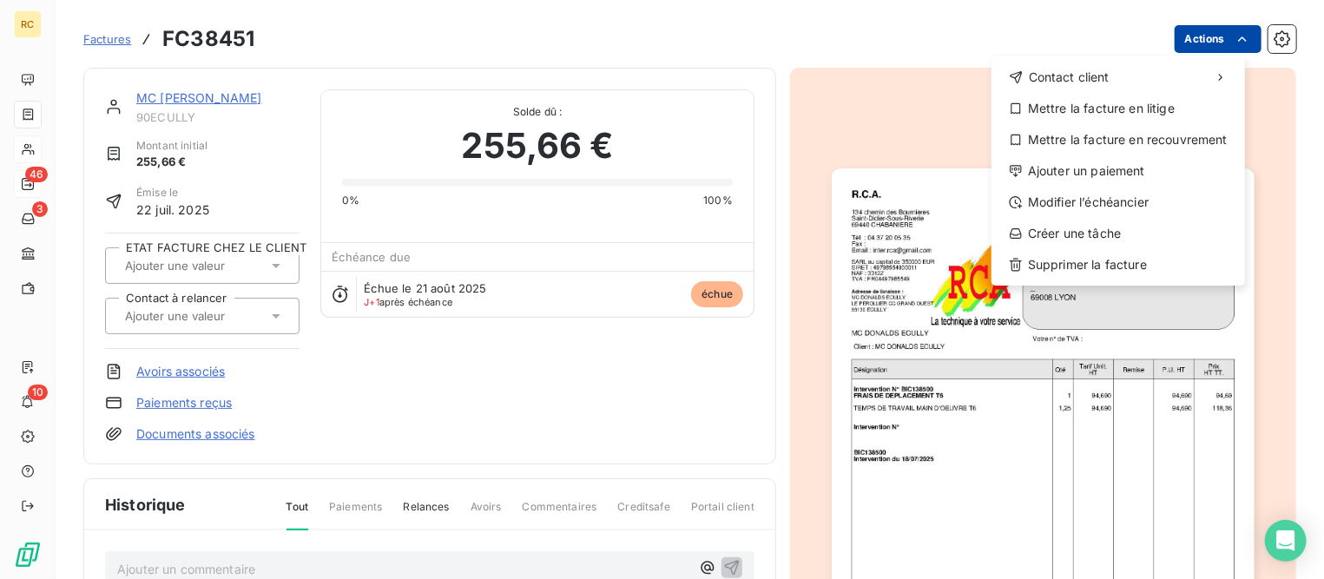
click at [1194, 40] on html "RC 46 3 10 Factures FC38451 Actions Contact client Mettre la facture en litige …" at bounding box center [662, 289] width 1324 height 579
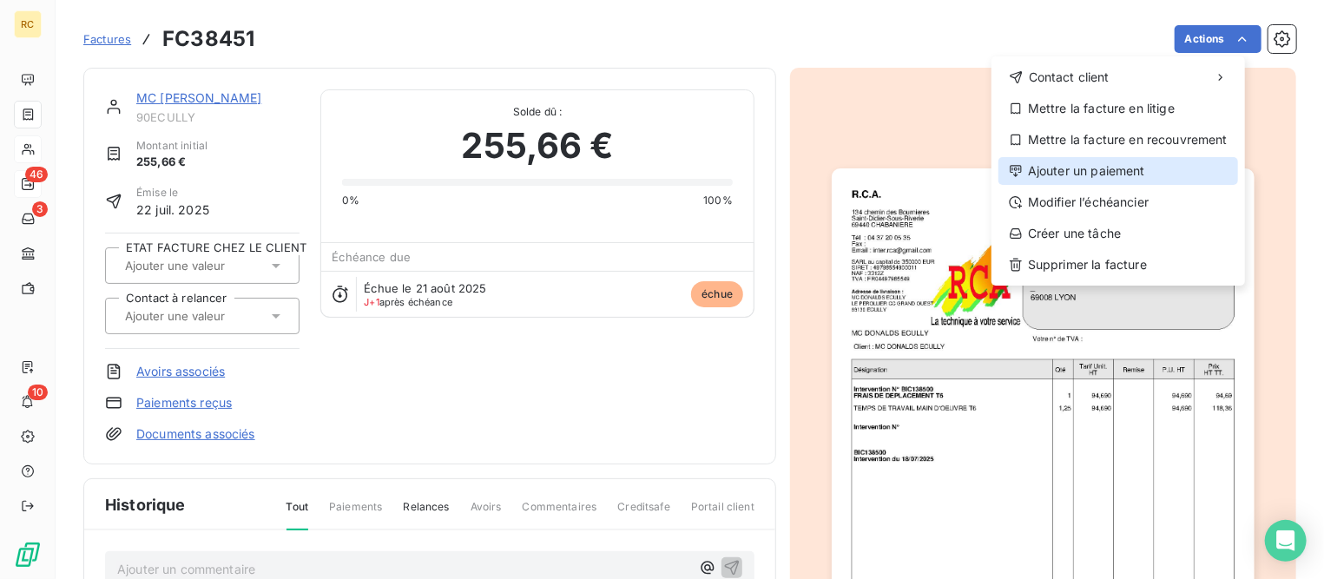
click at [1112, 174] on div "Ajouter un paiement" at bounding box center [1118, 171] width 240 height 28
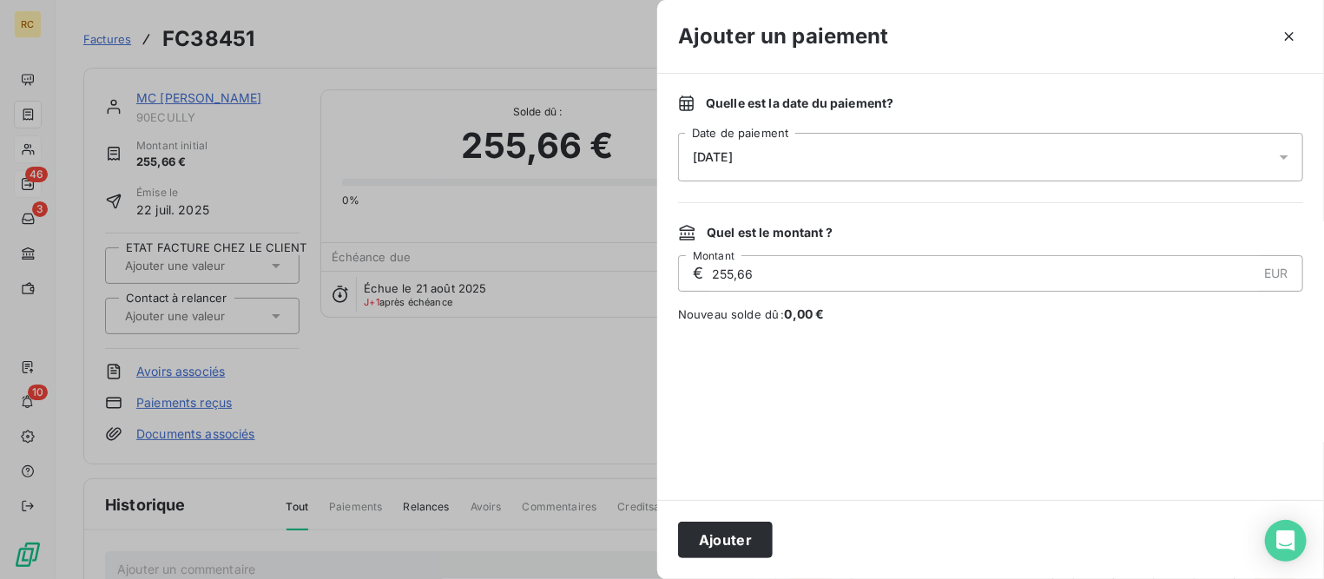
click at [909, 168] on div "[DATE]" at bounding box center [990, 157] width 625 height 49
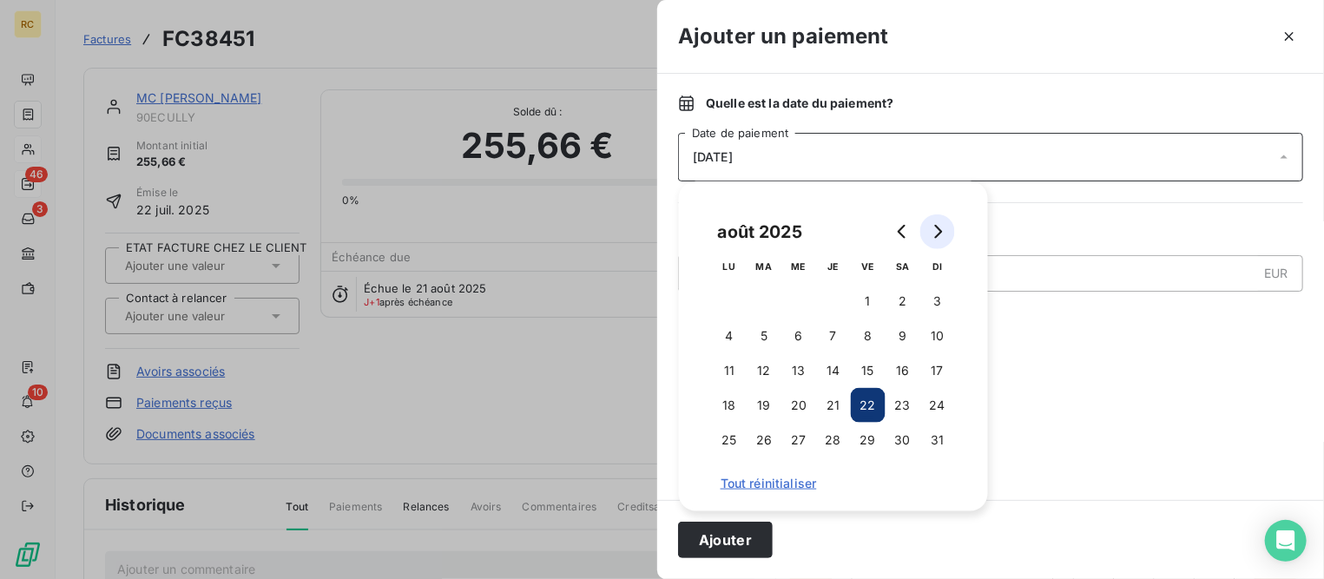
click at [945, 220] on button "Go to next month" at bounding box center [937, 231] width 35 height 35
click at [737, 372] on button "15" at bounding box center [729, 370] width 35 height 35
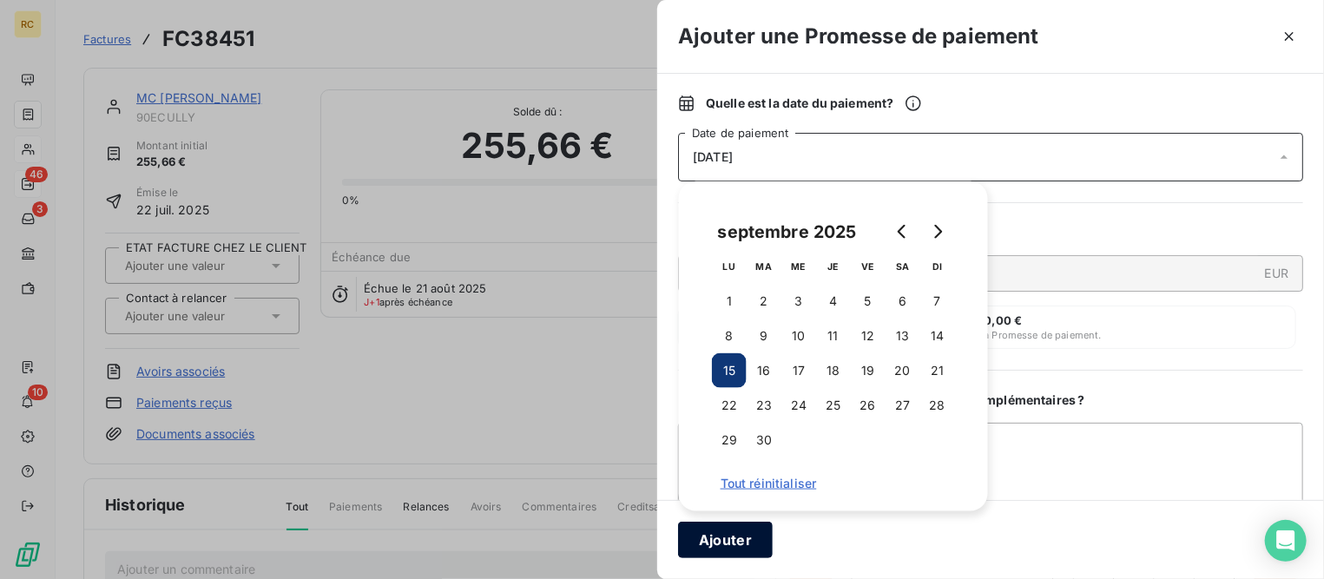
click at [747, 534] on button "Ajouter" at bounding box center [725, 540] width 95 height 36
